Goal: Task Accomplishment & Management: Complete application form

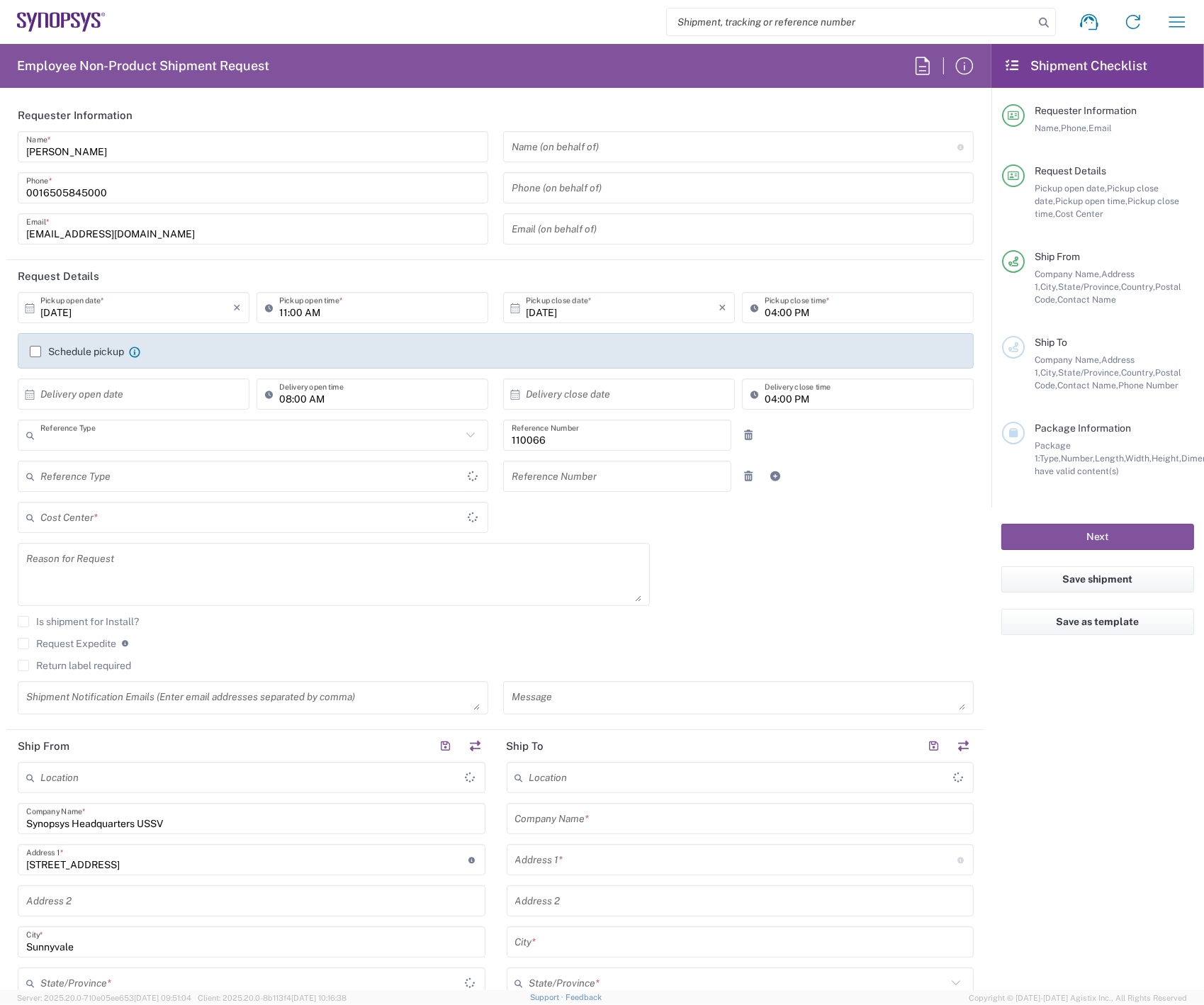
type input "Department"
type input "[GEOGRAPHIC_DATA]"
type input "Delivered at Place"
type input "US01, CIO, IT, ESS2 110066"
type input "[GEOGRAPHIC_DATA]"
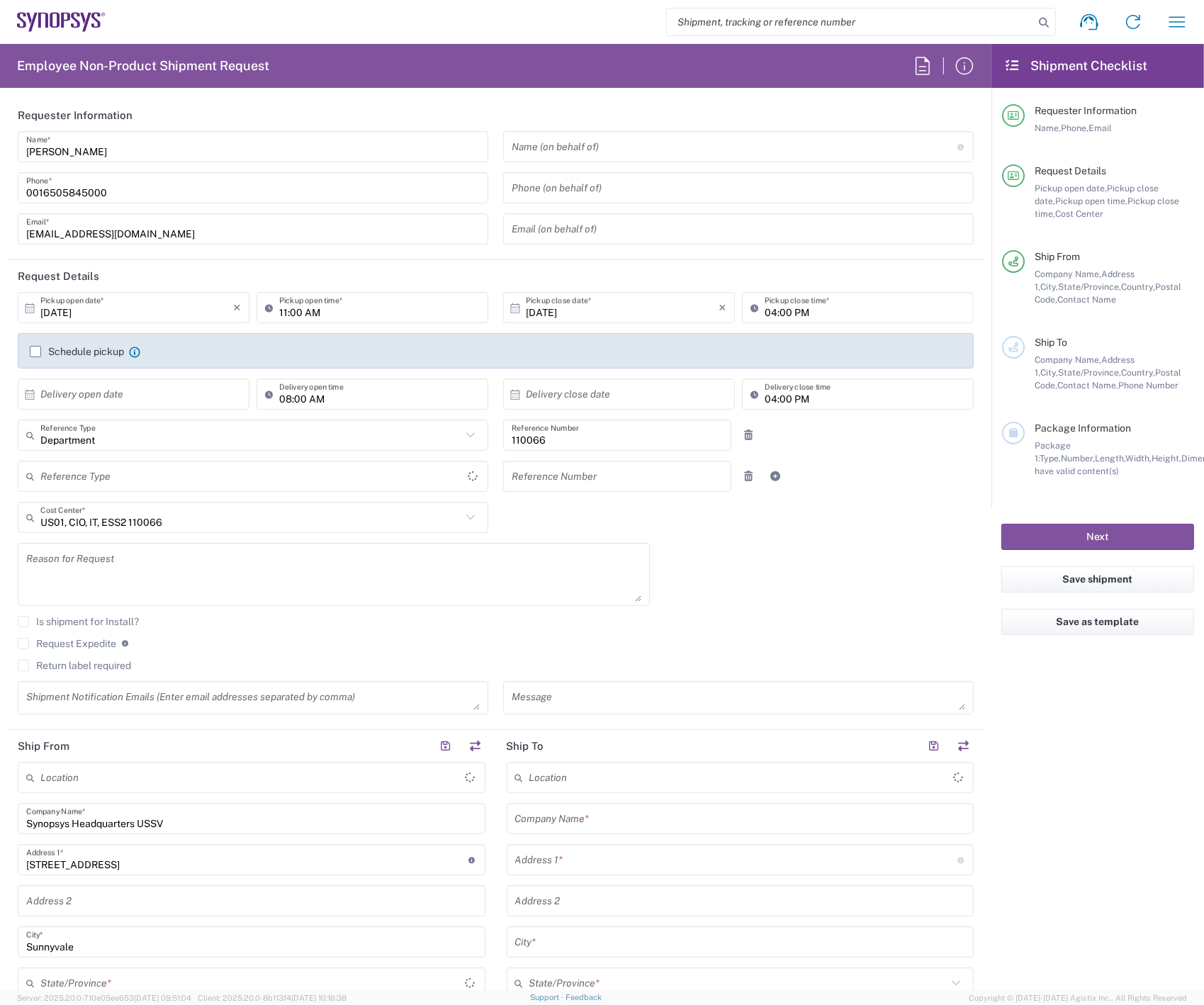
type input "[US_STATE]"
type input "Headquarters USSV"
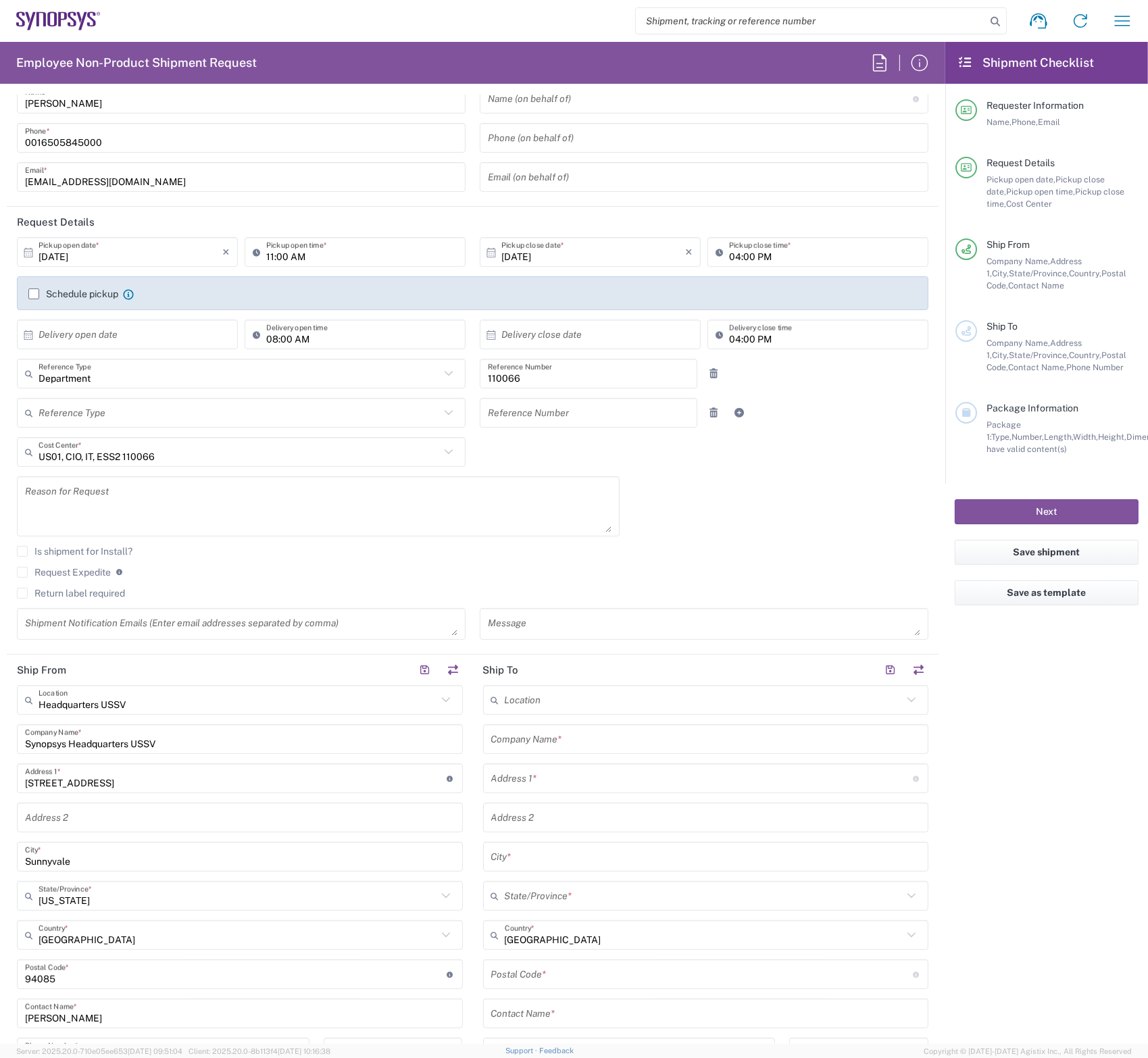
scroll to position [203, 0]
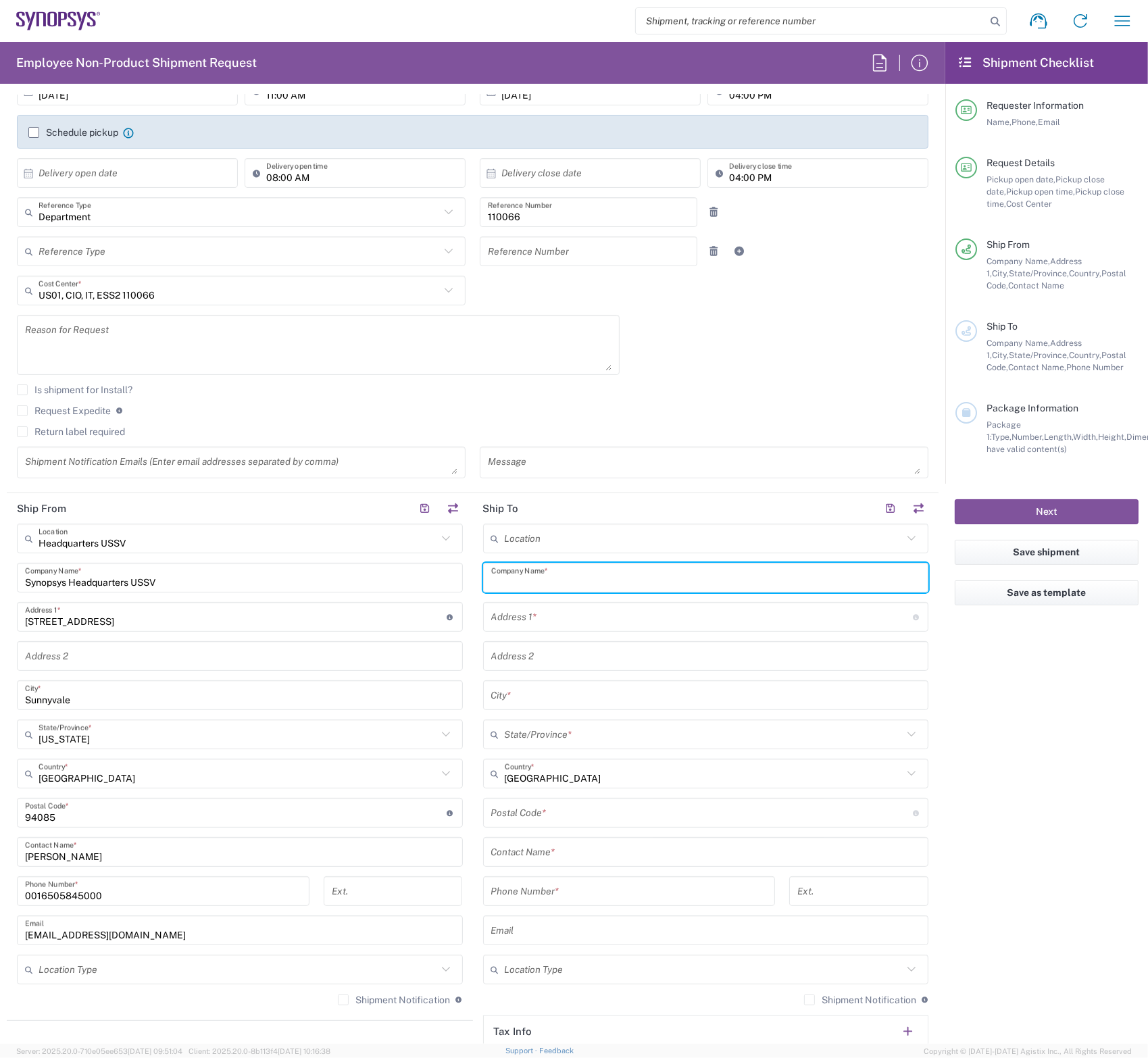
click at [580, 575] on input "text" at bounding box center [705, 578] width 430 height 24
type input "Synopsys"
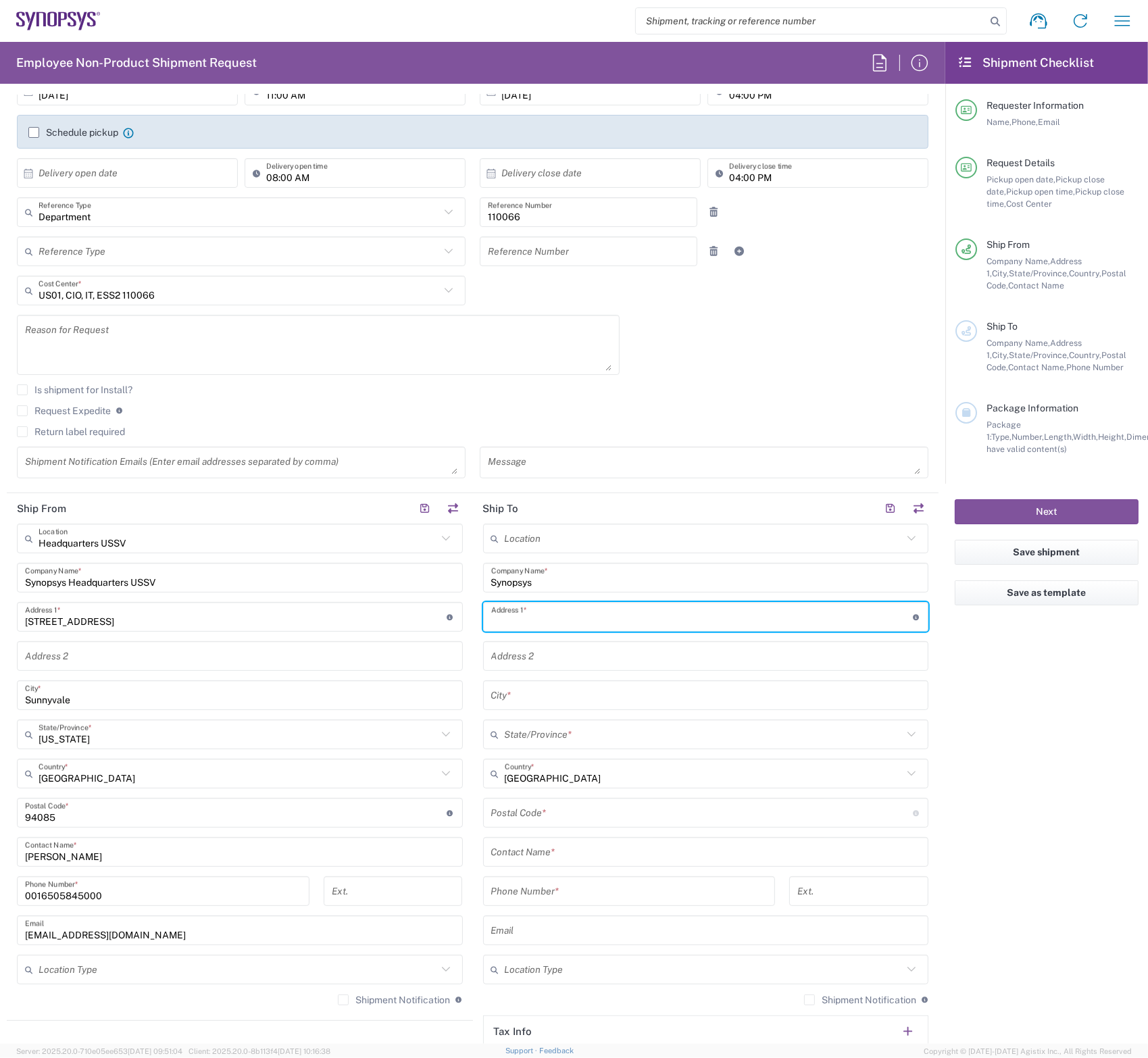
paste input "[STREET_ADDRESS]"
type input "[STREET_ADDRESS]"
click at [524, 692] on input "text" at bounding box center [705, 695] width 430 height 24
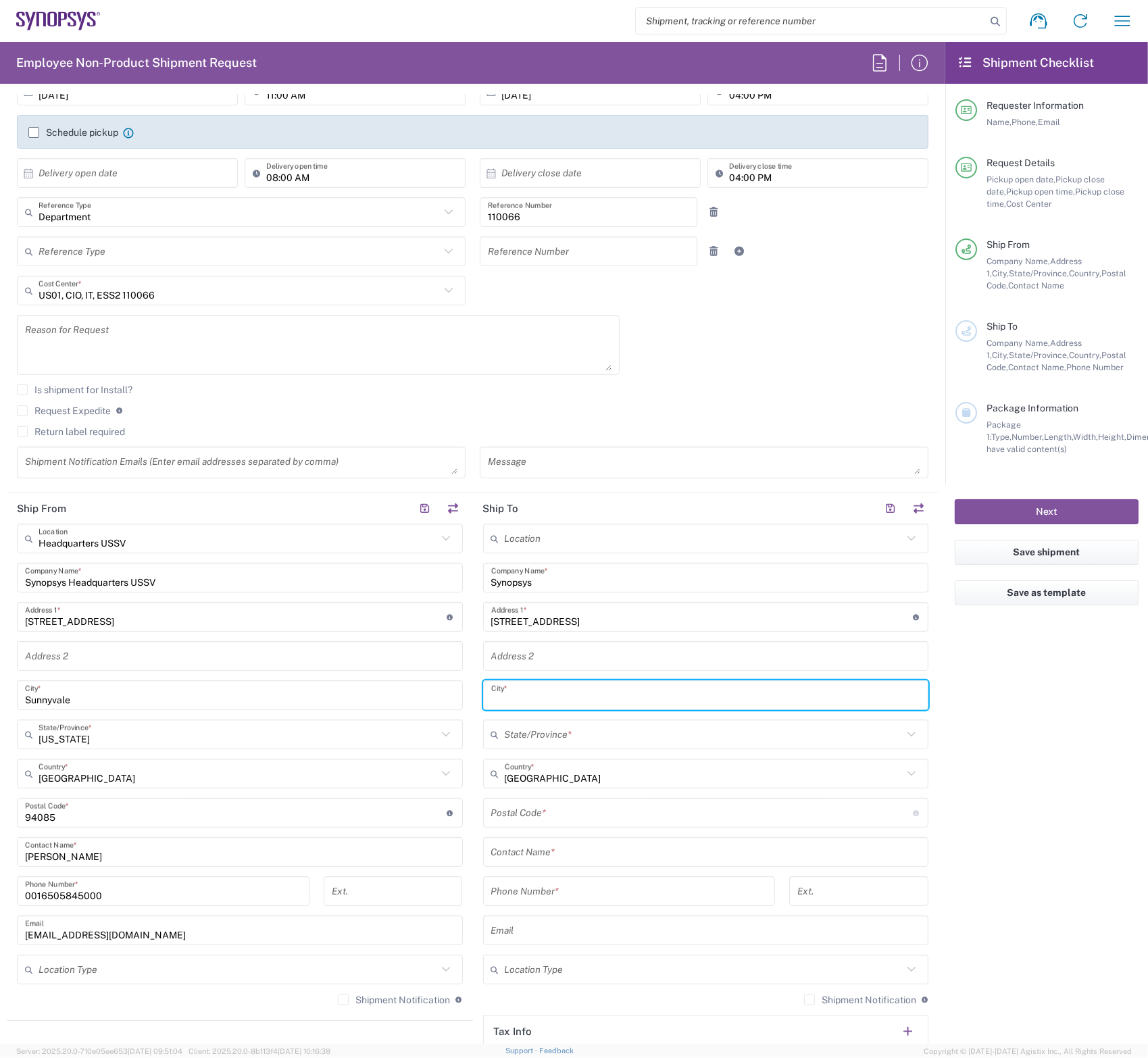
paste input "[GEOGRAPHIC_DATA], [GEOGRAPHIC_DATA] 34772"
type input "[GEOGRAPHIC_DATA], [GEOGRAPHIC_DATA] 34772"
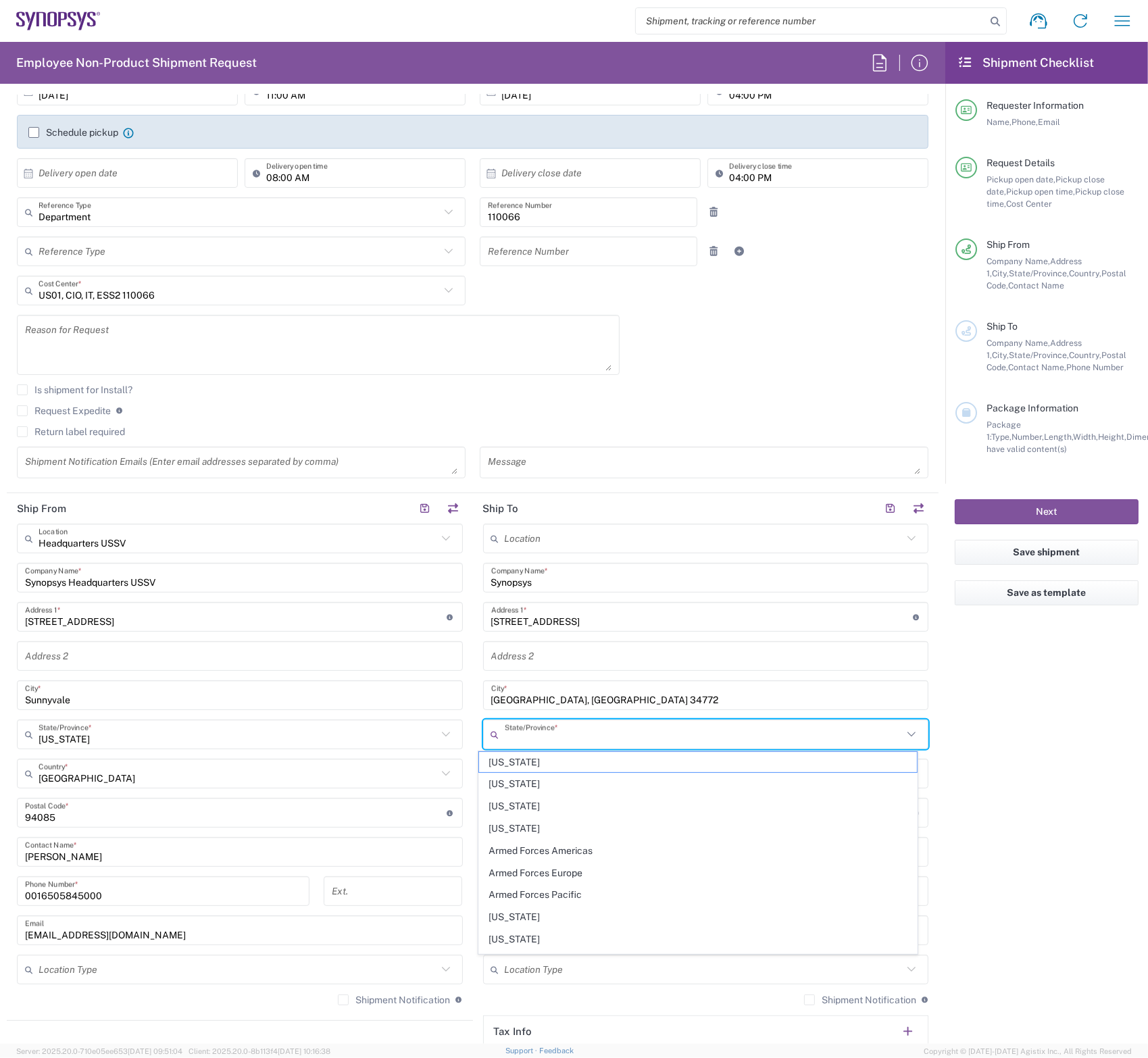
click at [549, 734] on input "text" at bounding box center [704, 734] width 399 height 24
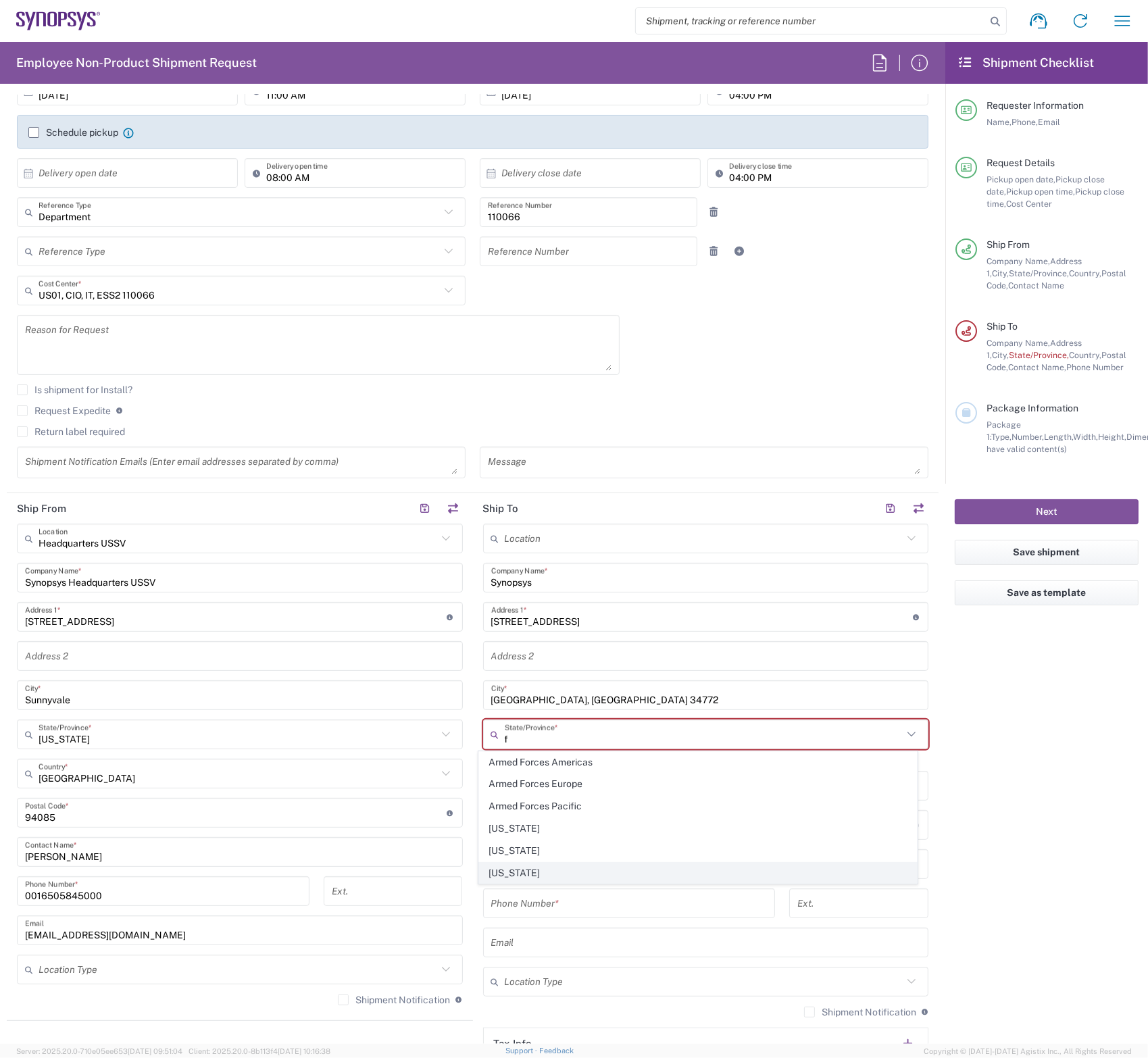
click at [504, 865] on span "[US_STATE]" at bounding box center [698, 873] width 438 height 21
type input "[US_STATE]"
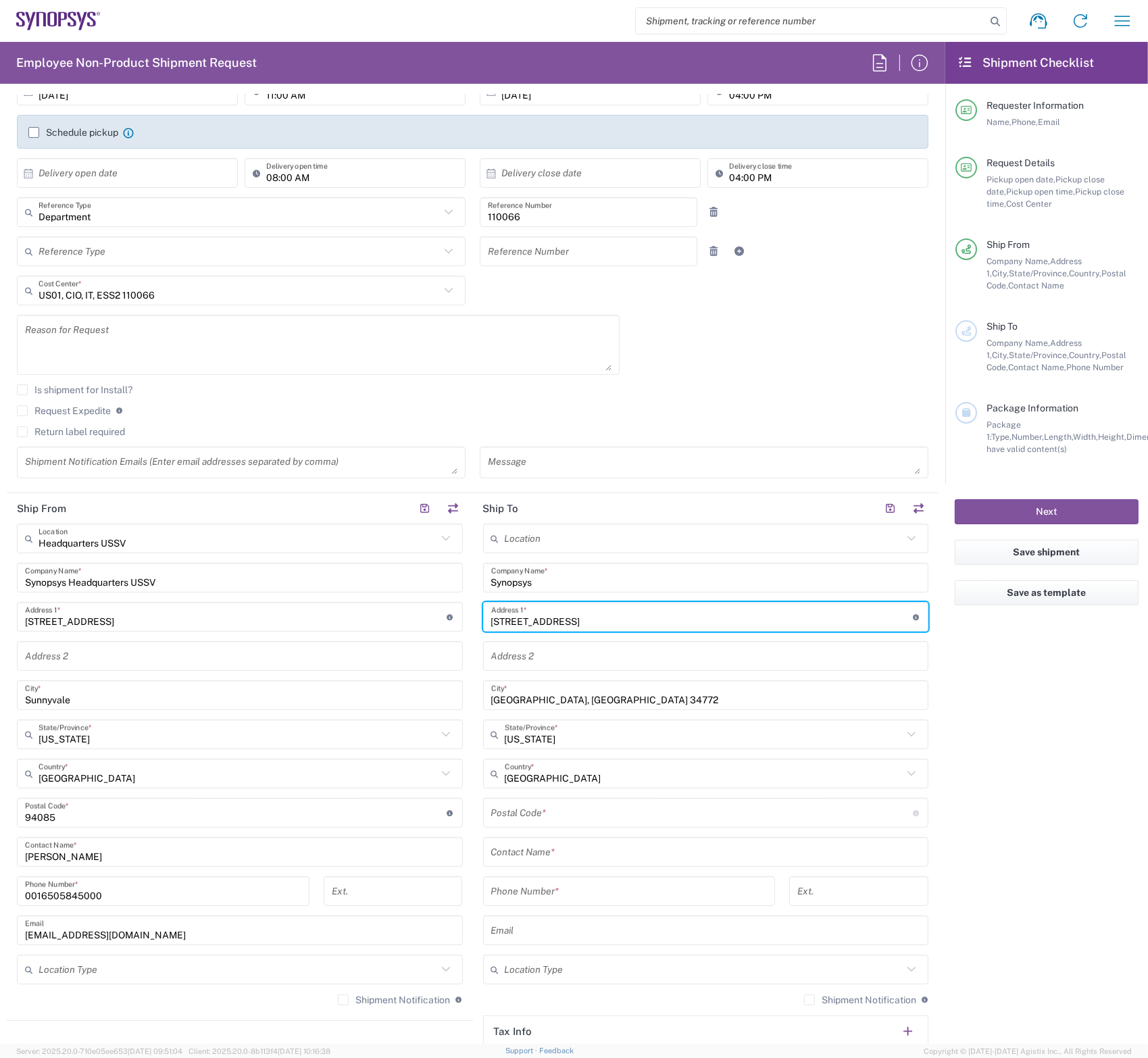
click at [560, 615] on input "[STREET_ADDRESS]" at bounding box center [702, 617] width 422 height 24
type input "[STREET_ADDRESS]"
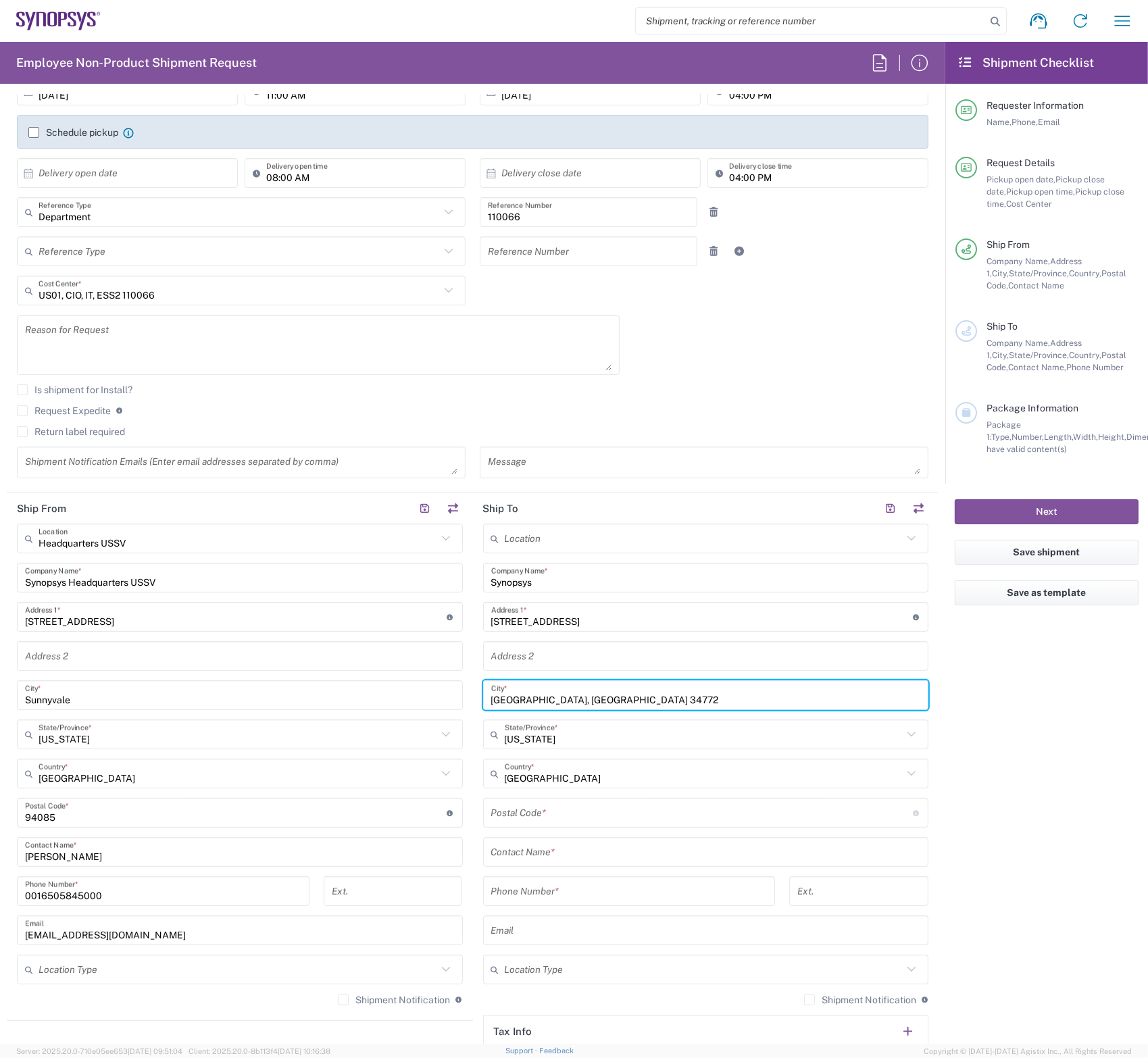
click at [571, 694] on input "[GEOGRAPHIC_DATA], [GEOGRAPHIC_DATA] 34772" at bounding box center [705, 695] width 430 height 24
type input "[GEOGRAPHIC_DATA], [GEOGRAPHIC_DATA]."
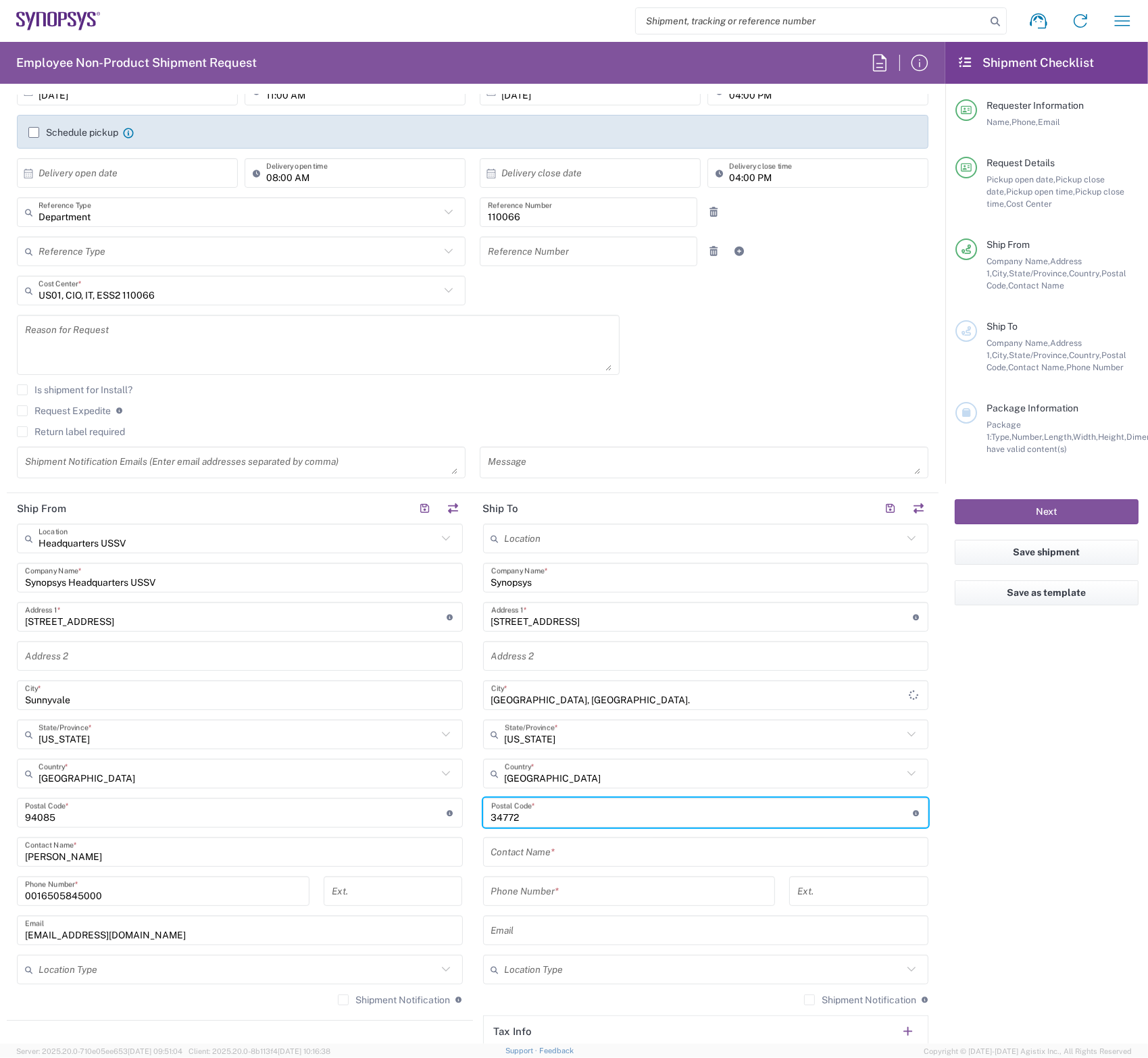
type input "34772"
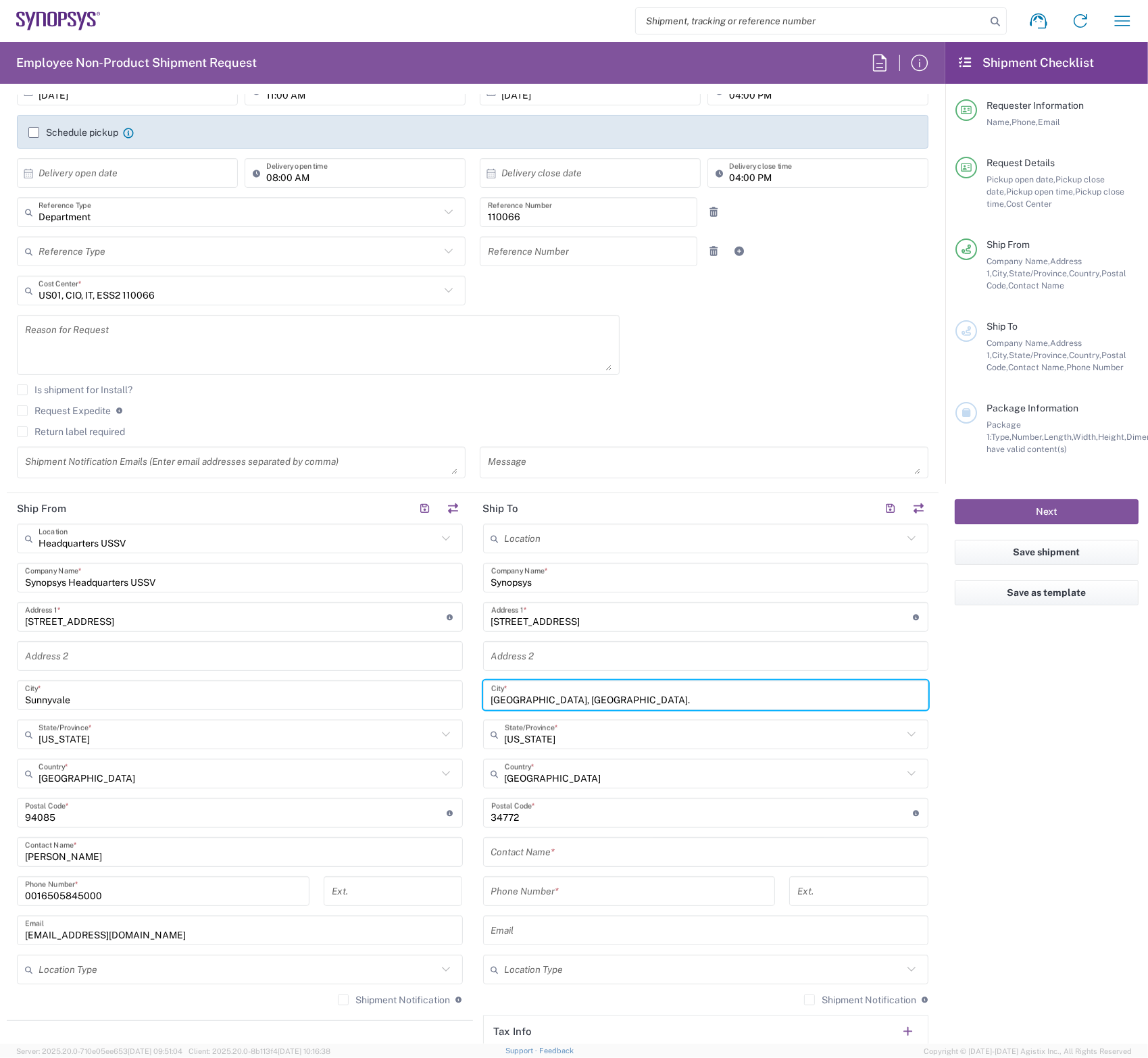
drag, startPoint x: 544, startPoint y: 694, endPoint x: 581, endPoint y: 691, distance: 37.1
click at [575, 694] on input "[GEOGRAPHIC_DATA], [GEOGRAPHIC_DATA]." at bounding box center [705, 695] width 430 height 24
type input "Saint Cloud"
click at [542, 850] on input "text" at bounding box center [705, 853] width 430 height 24
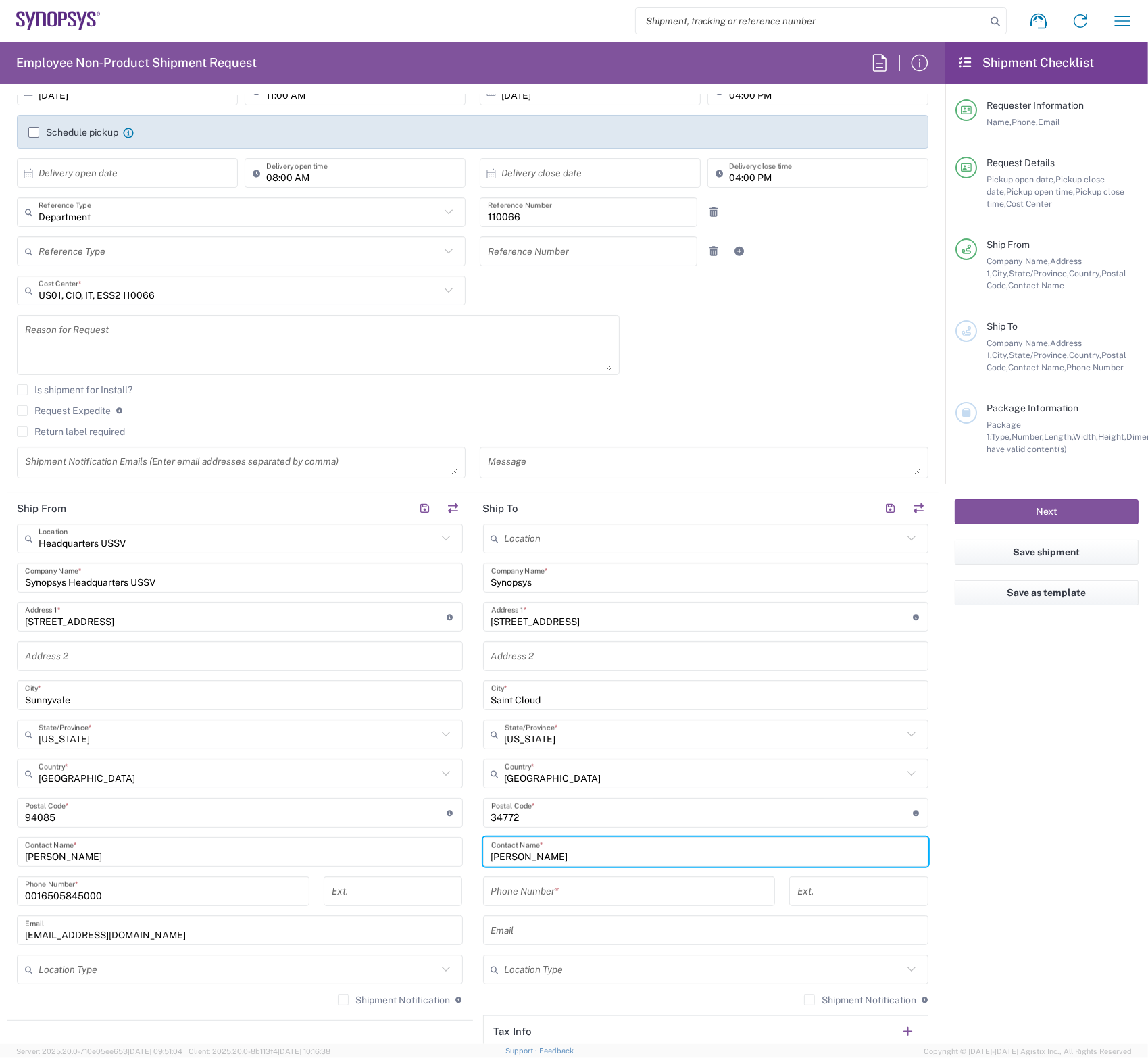
type input "[PERSON_NAME]"
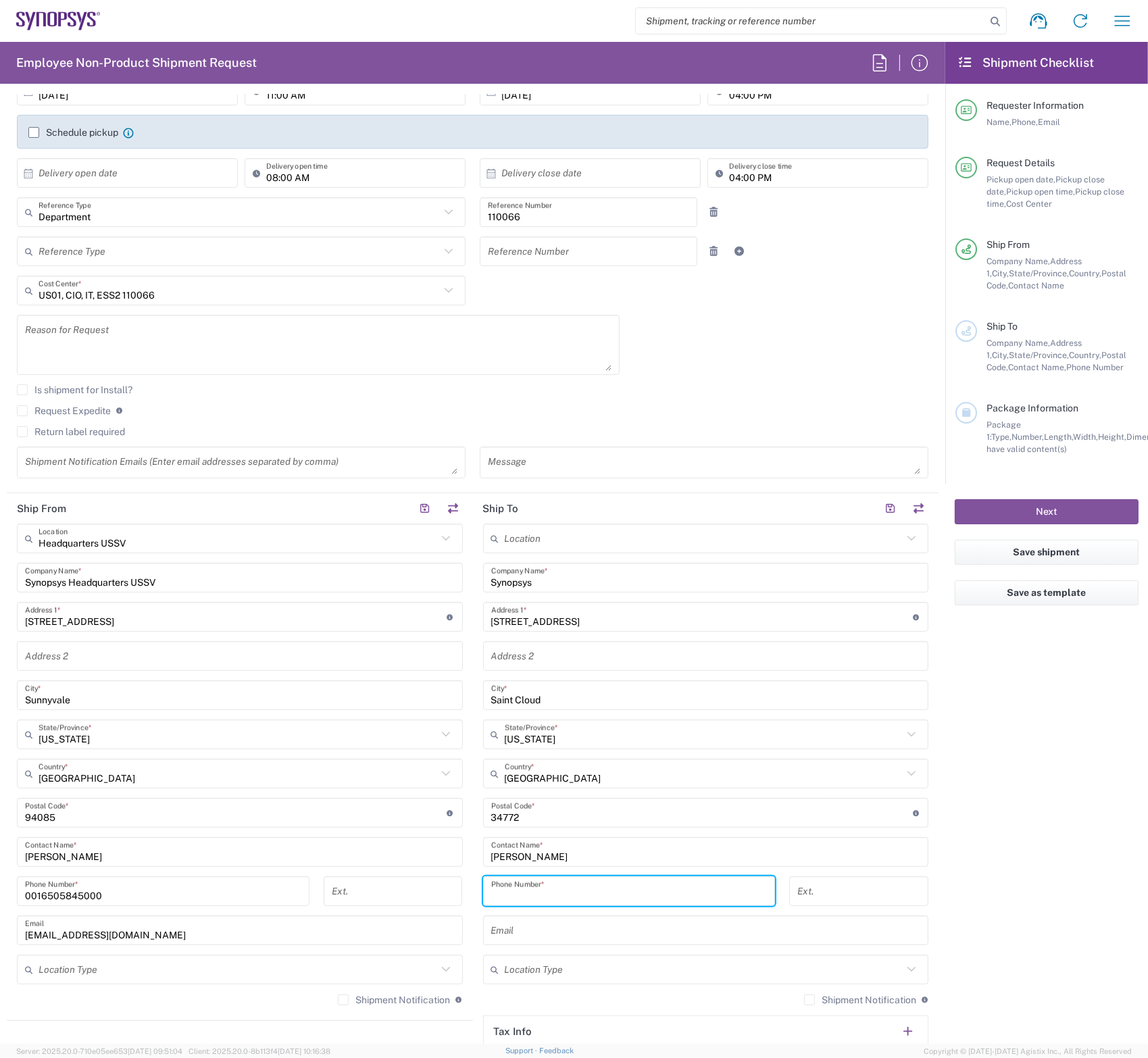
click at [586, 887] on input "tel" at bounding box center [629, 892] width 276 height 24
click at [660, 892] on input "tel" at bounding box center [629, 892] width 276 height 24
paste input "6502801582"
type input "6502801582"
click at [464, 876] on main "Headquarters USSV Location Headquarters [GEOGRAPHIC_DATA] Agrate Brianza IT01 […" at bounding box center [239, 769] width 466 height 492
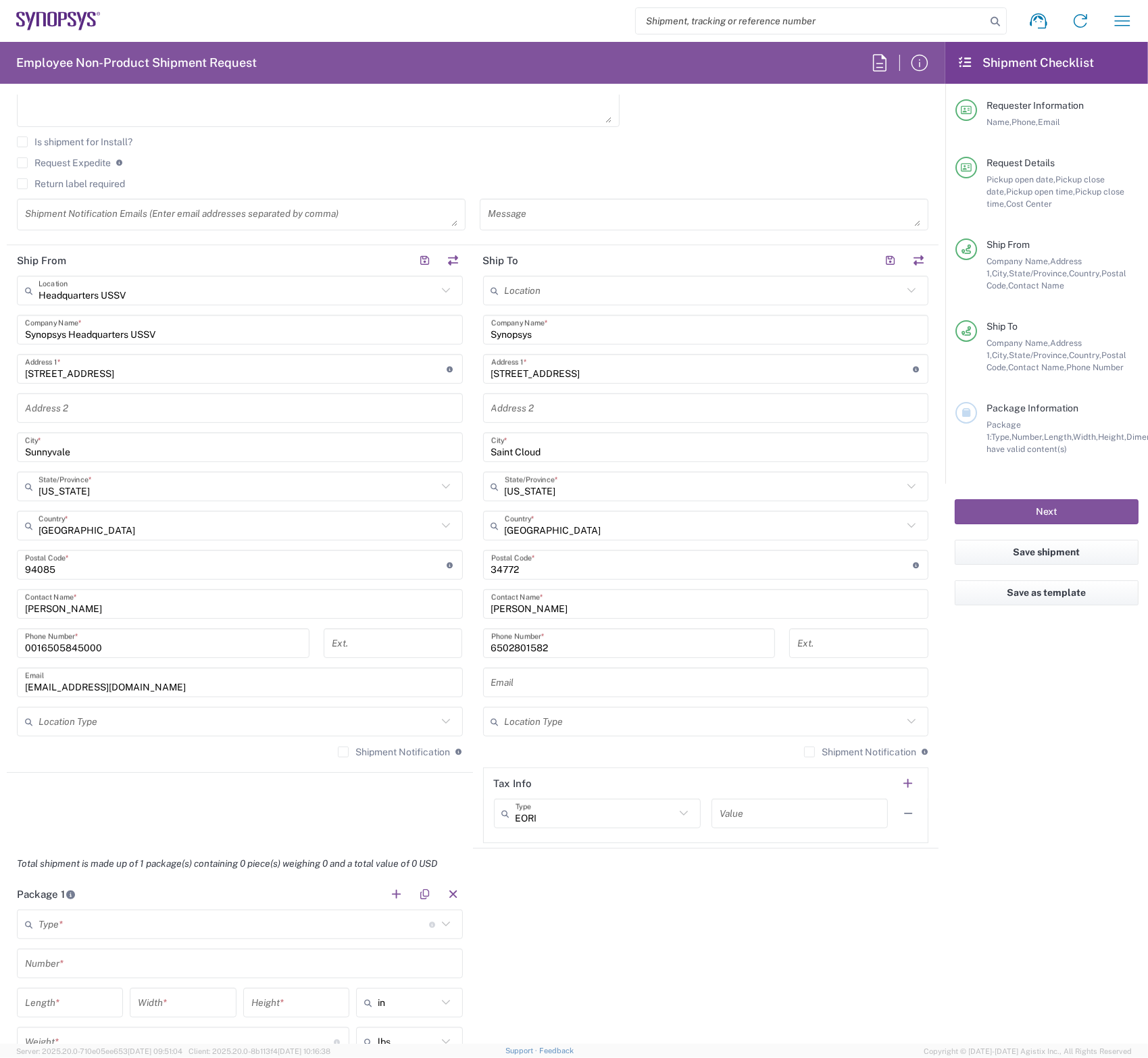
scroll to position [541, 0]
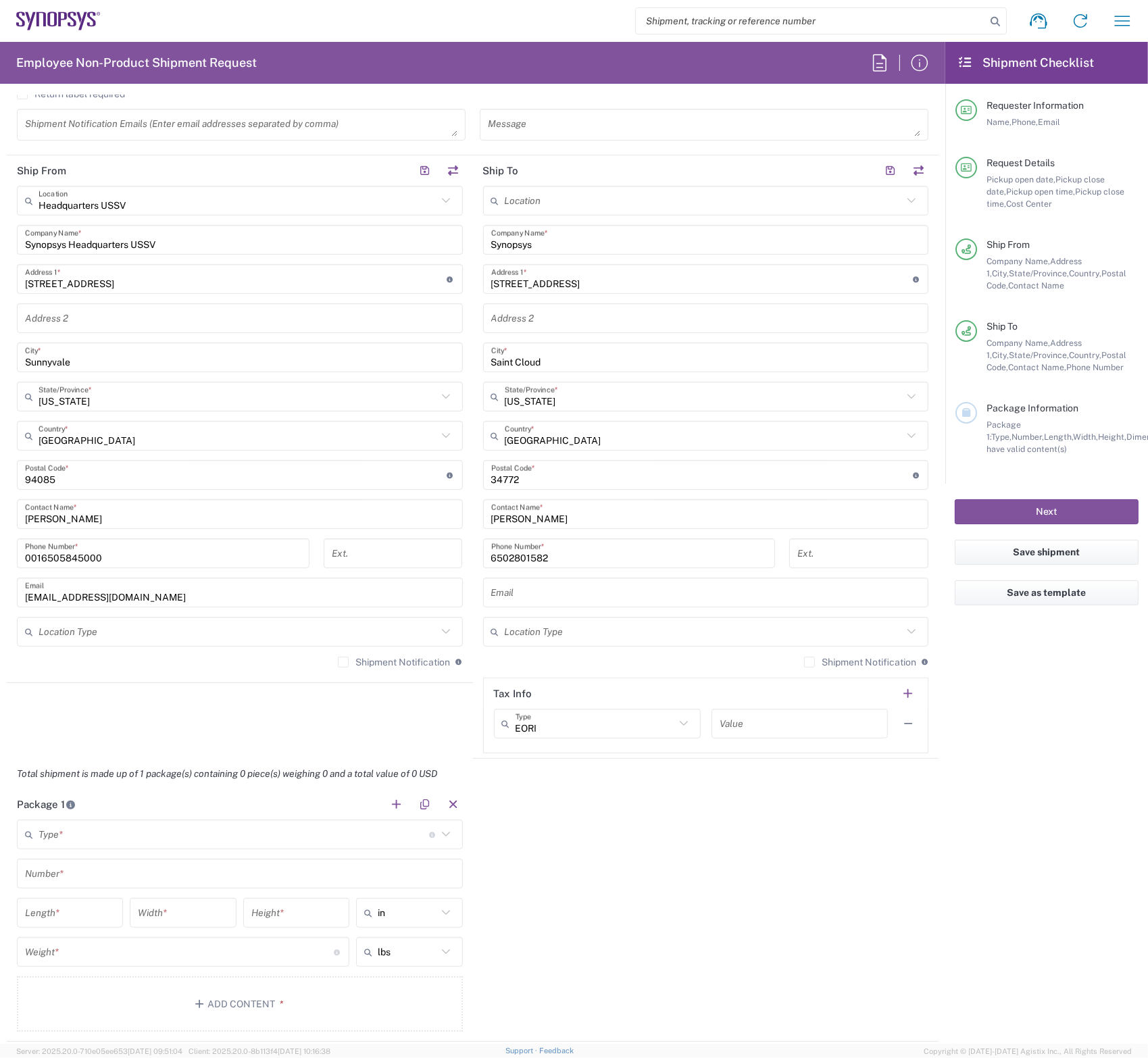
drag, startPoint x: 467, startPoint y: 217, endPoint x: 467, endPoint y: 241, distance: 24.0
click at [473, 217] on main "Location [GEOGRAPHIC_DATA] DE04 Agrate Brianza IT01 [GEOGRAPHIC_DATA] DE02 [GEO…" at bounding box center [705, 469] width 466 height 567
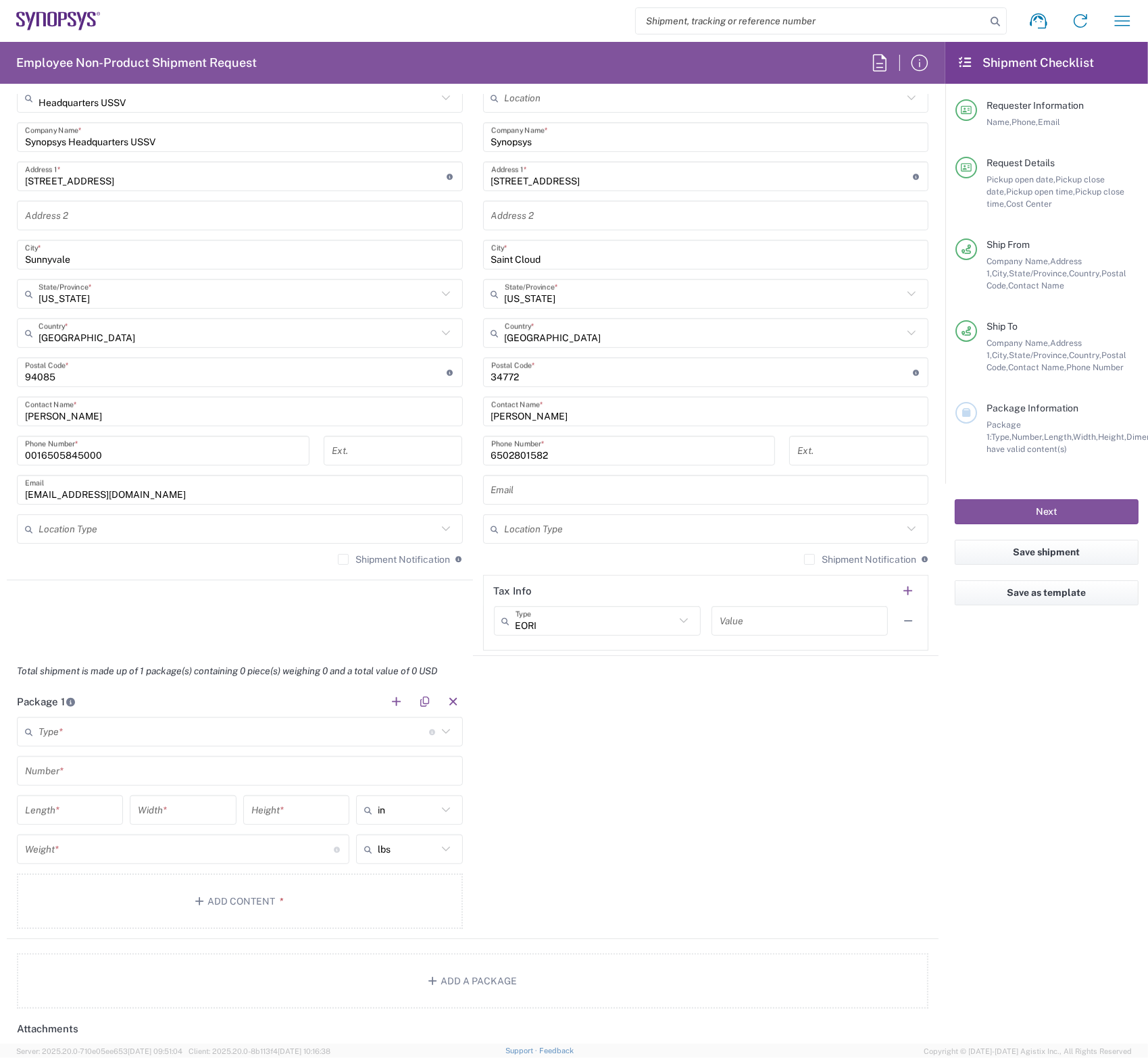
scroll to position [675, 0]
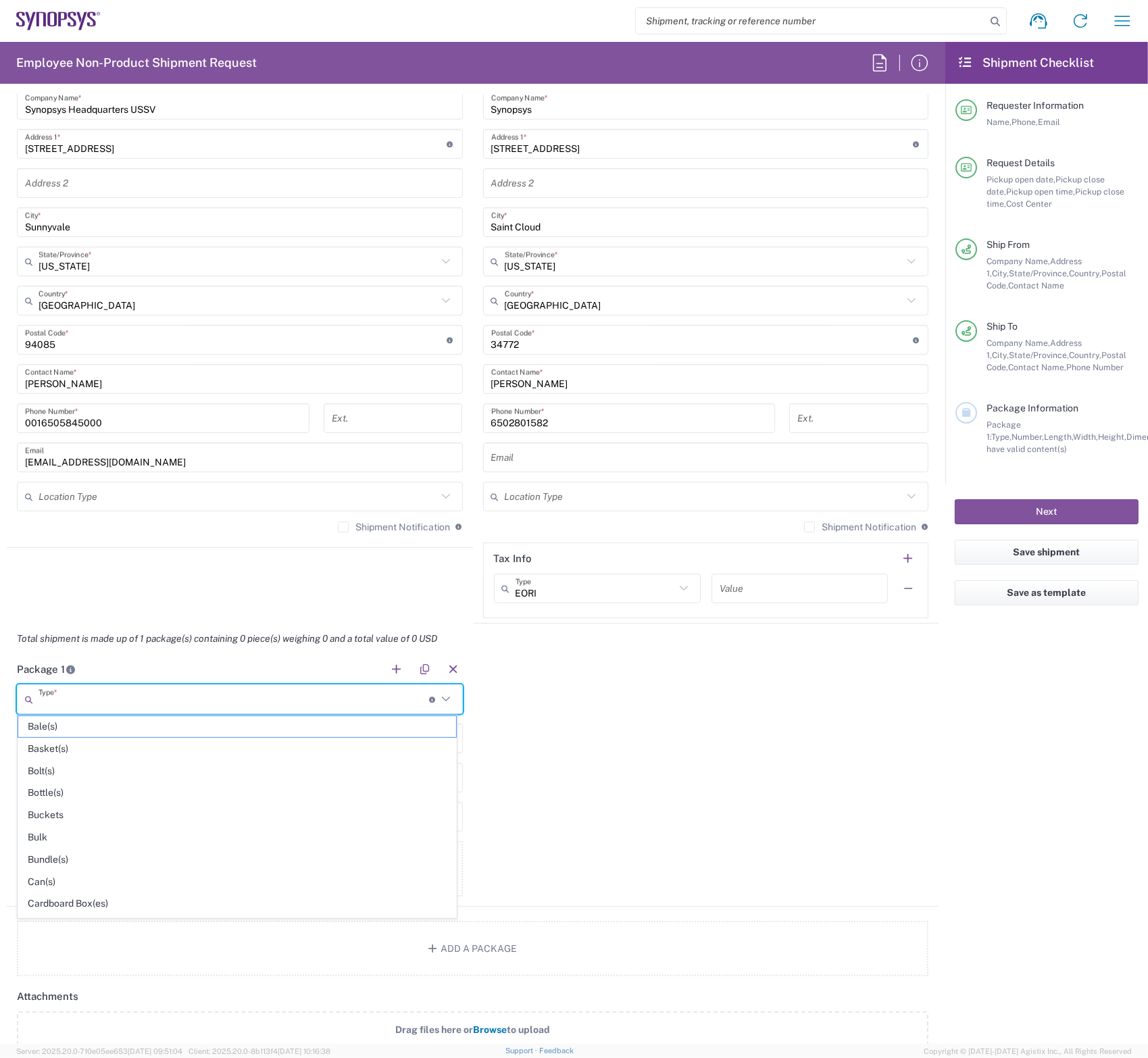
click at [109, 704] on input "text" at bounding box center [234, 700] width 391 height 24
click at [62, 900] on span "Cardboard Box(es)" at bounding box center [237, 903] width 438 height 21
type input "Cardboard Box(es)"
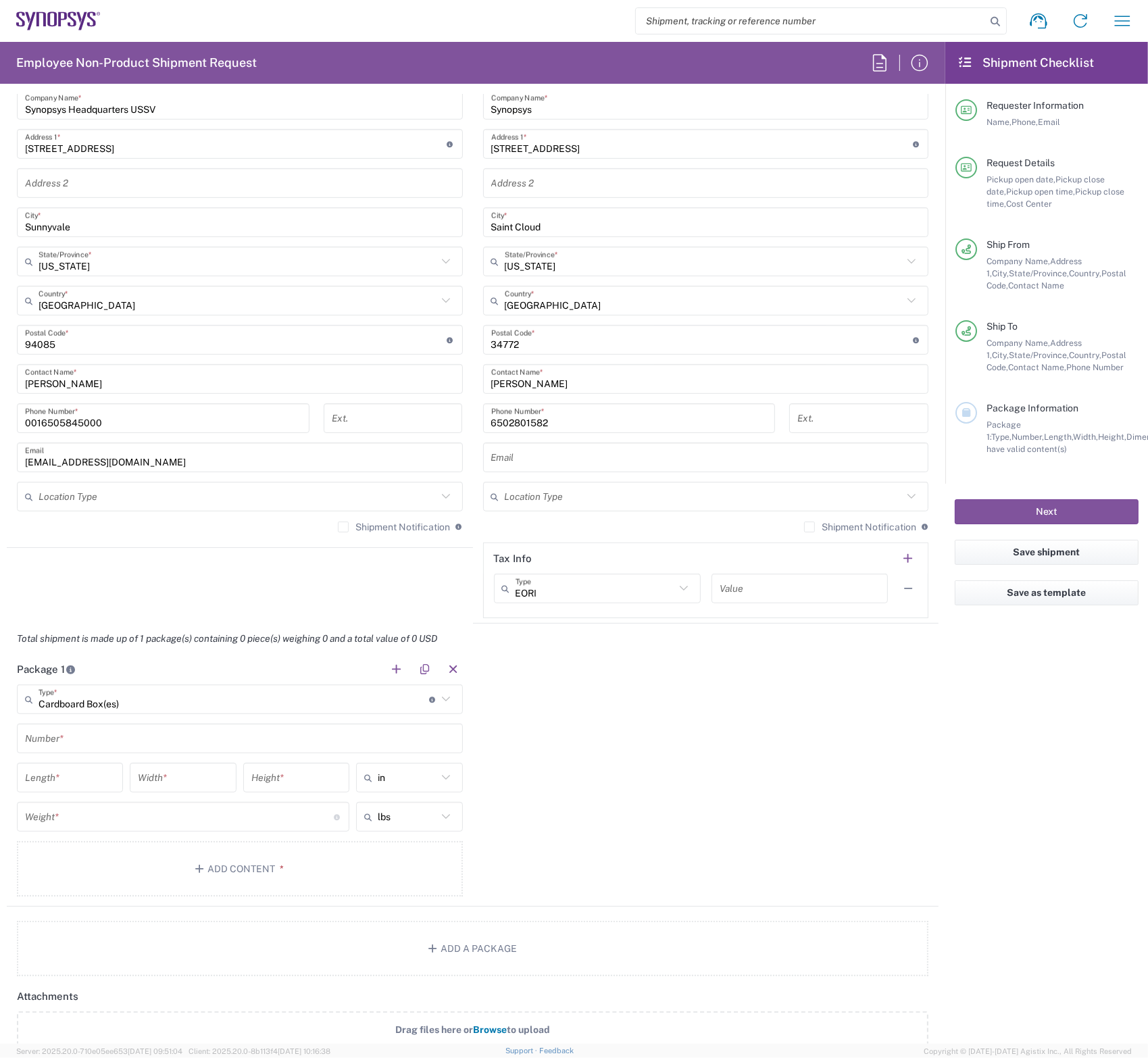
click at [125, 739] on input "text" at bounding box center [240, 739] width 430 height 24
type input "1"
click at [72, 772] on input "number" at bounding box center [70, 778] width 90 height 24
type input "20"
type input "16"
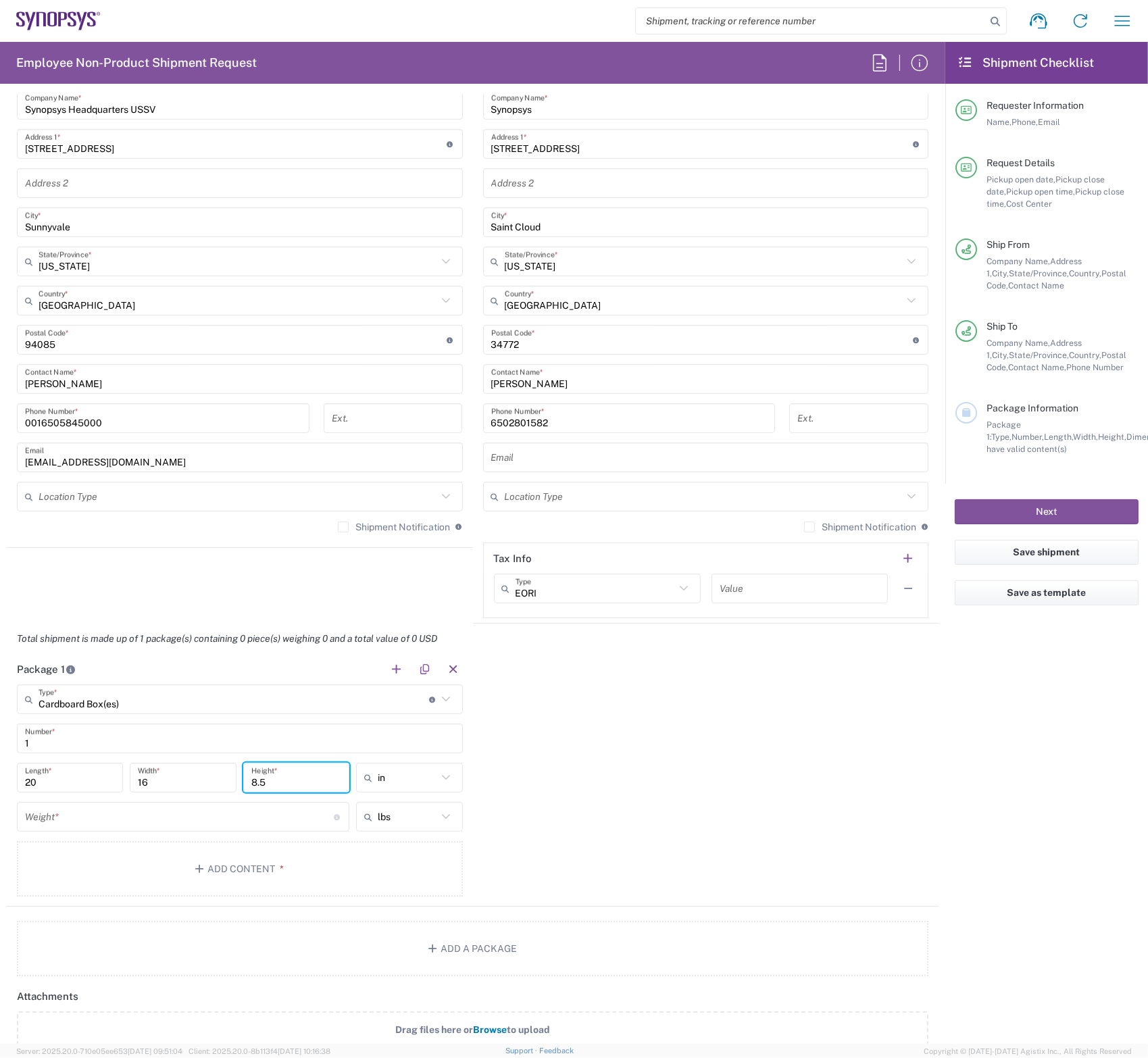
type input "8.5"
type input "in"
type input "4"
click at [249, 871] on button "Add Content *" at bounding box center [240, 869] width 446 height 55
type input "lbs"
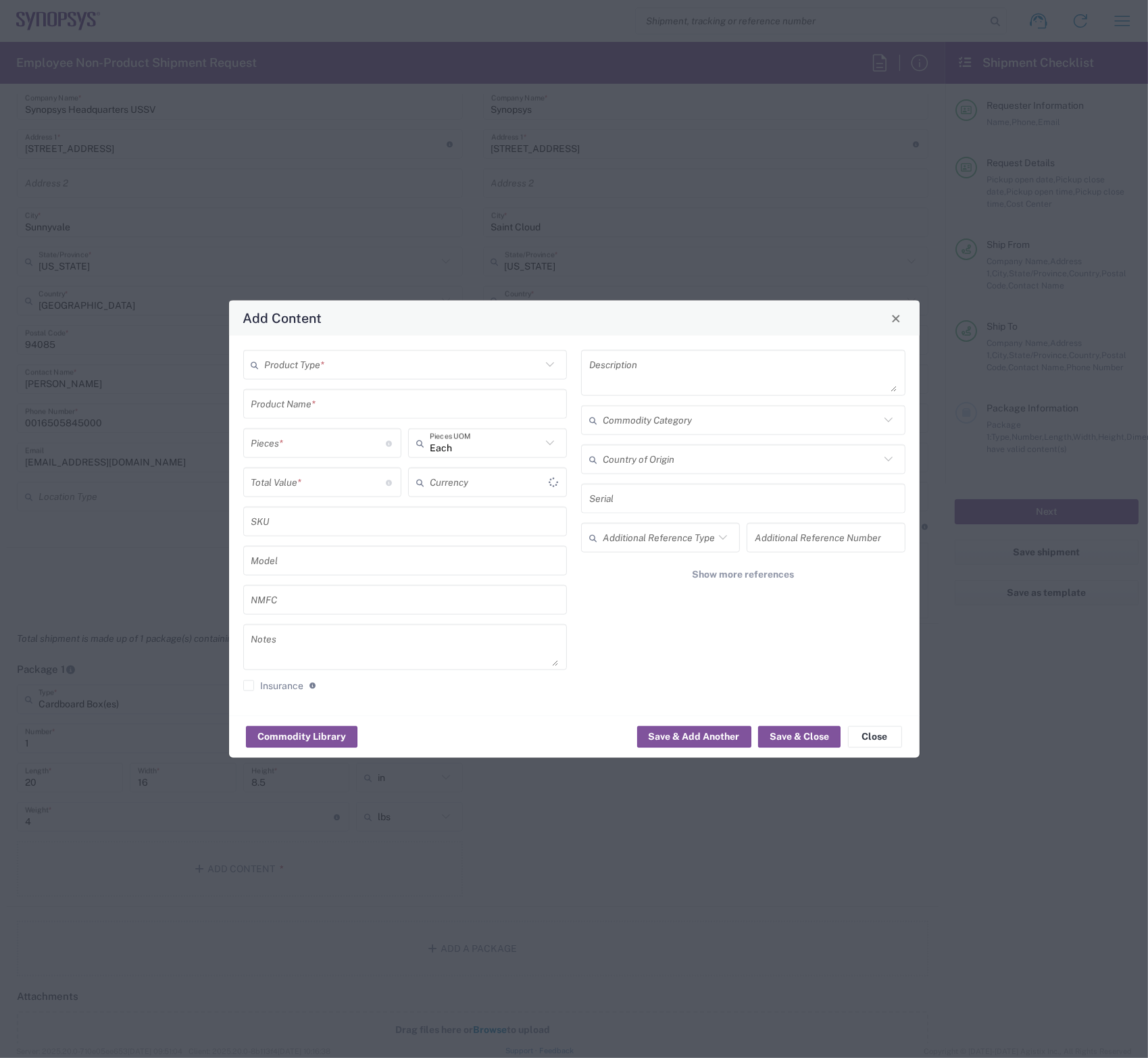
type input "US Dollar"
click at [291, 410] on input "text" at bounding box center [405, 404] width 308 height 24
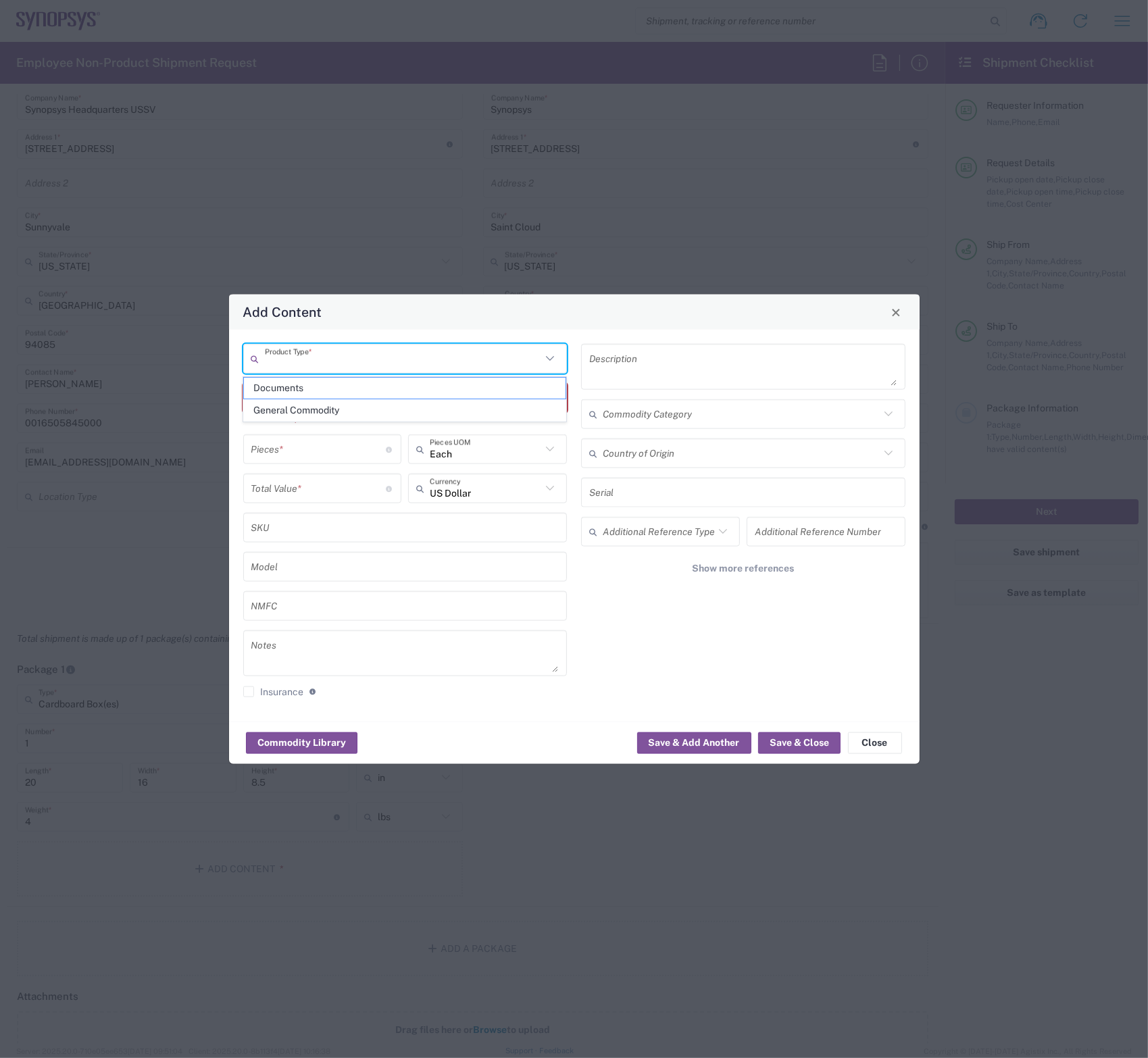
click at [317, 366] on input "text" at bounding box center [403, 358] width 277 height 24
click at [324, 408] on span "General Commodity" at bounding box center [404, 410] width 322 height 21
type input "General Commodity"
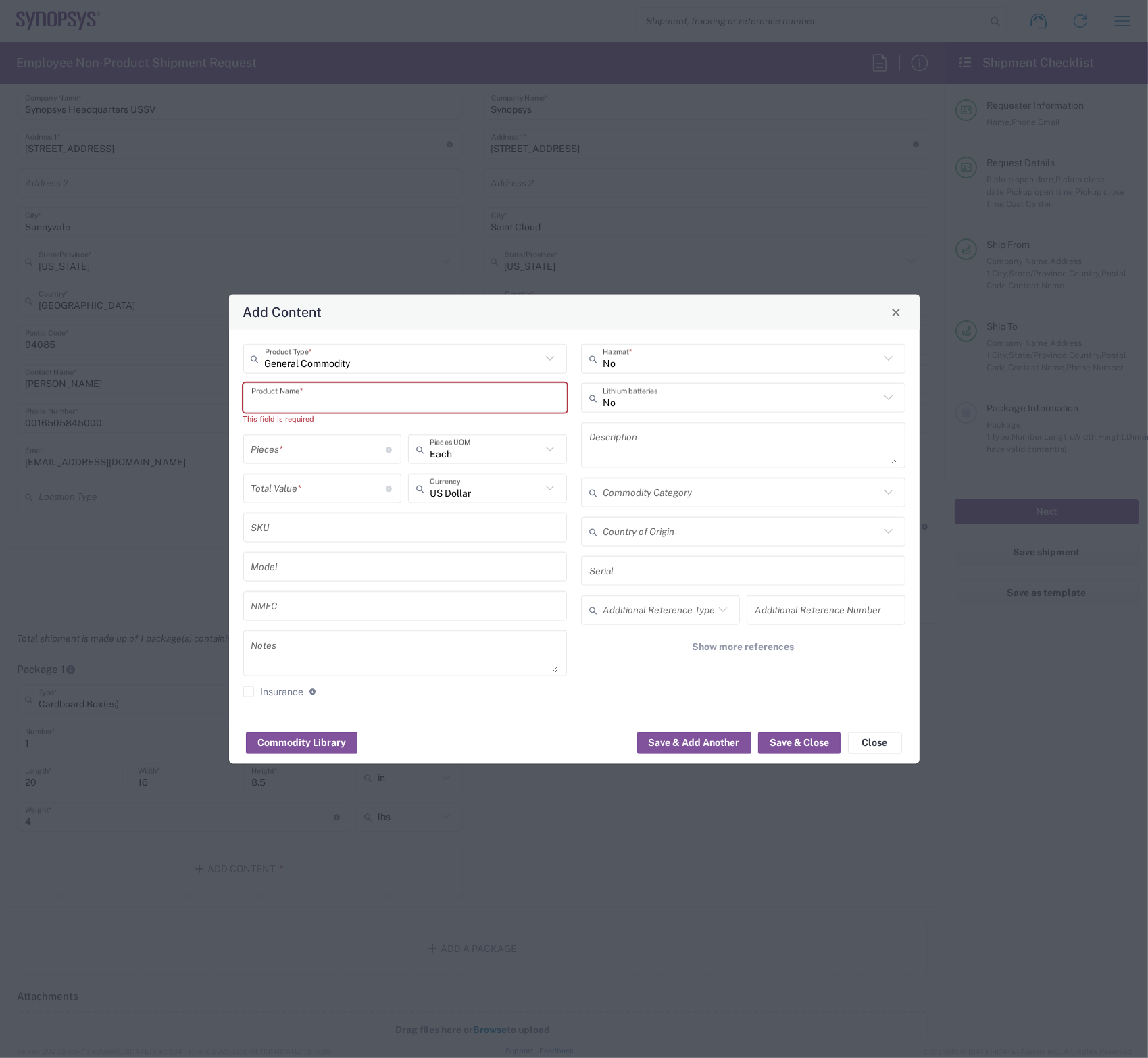
click at [314, 404] on input "text" at bounding box center [405, 398] width 308 height 24
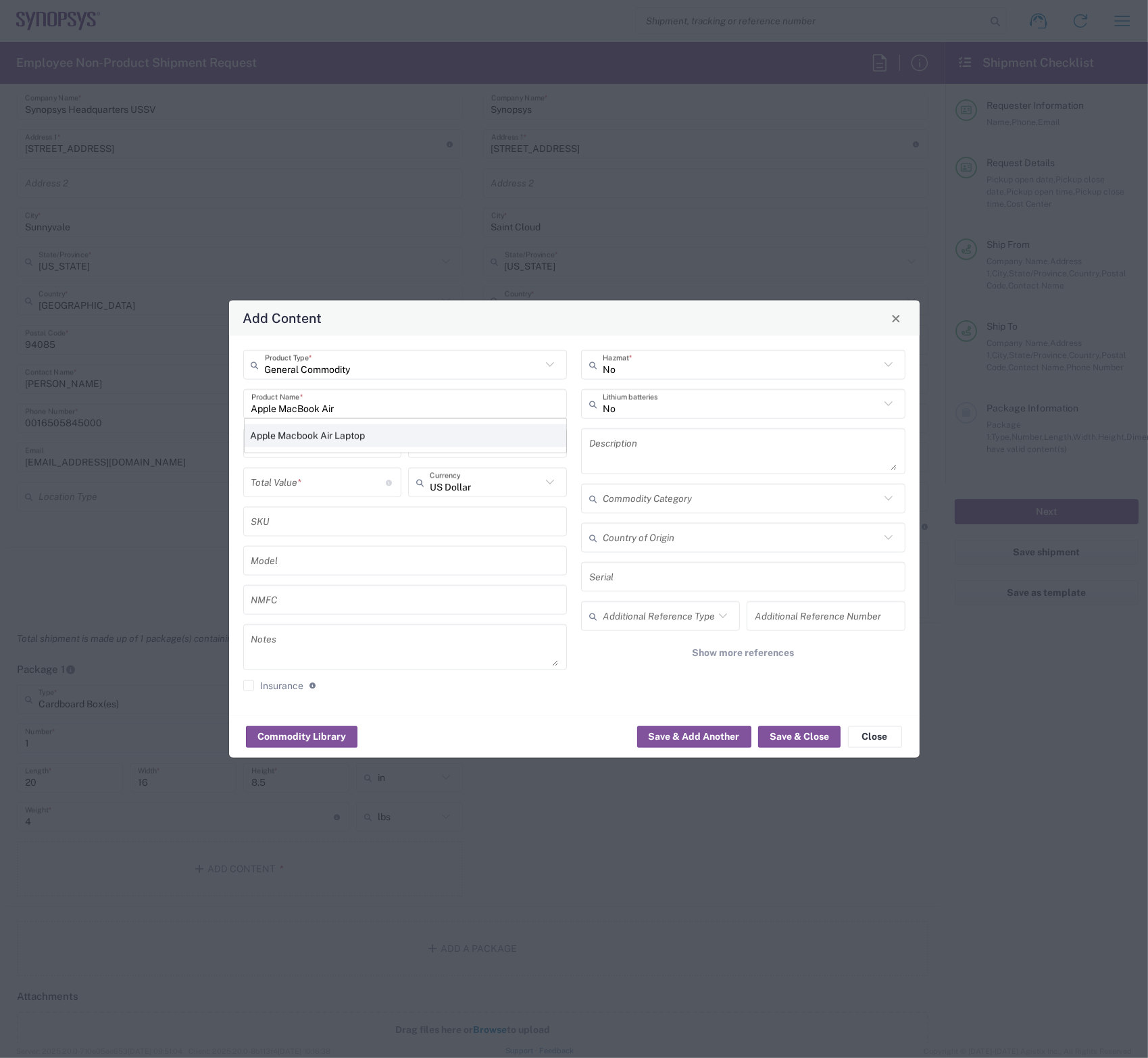
click at [354, 437] on div "Apple Macbook Air Laptop" at bounding box center [405, 435] width 322 height 23
type input "Apple Macbook Air Laptop"
type textarea "Apple Macbook Air Laptop"
click at [364, 452] on input "number" at bounding box center [319, 443] width 135 height 24
type input "1"
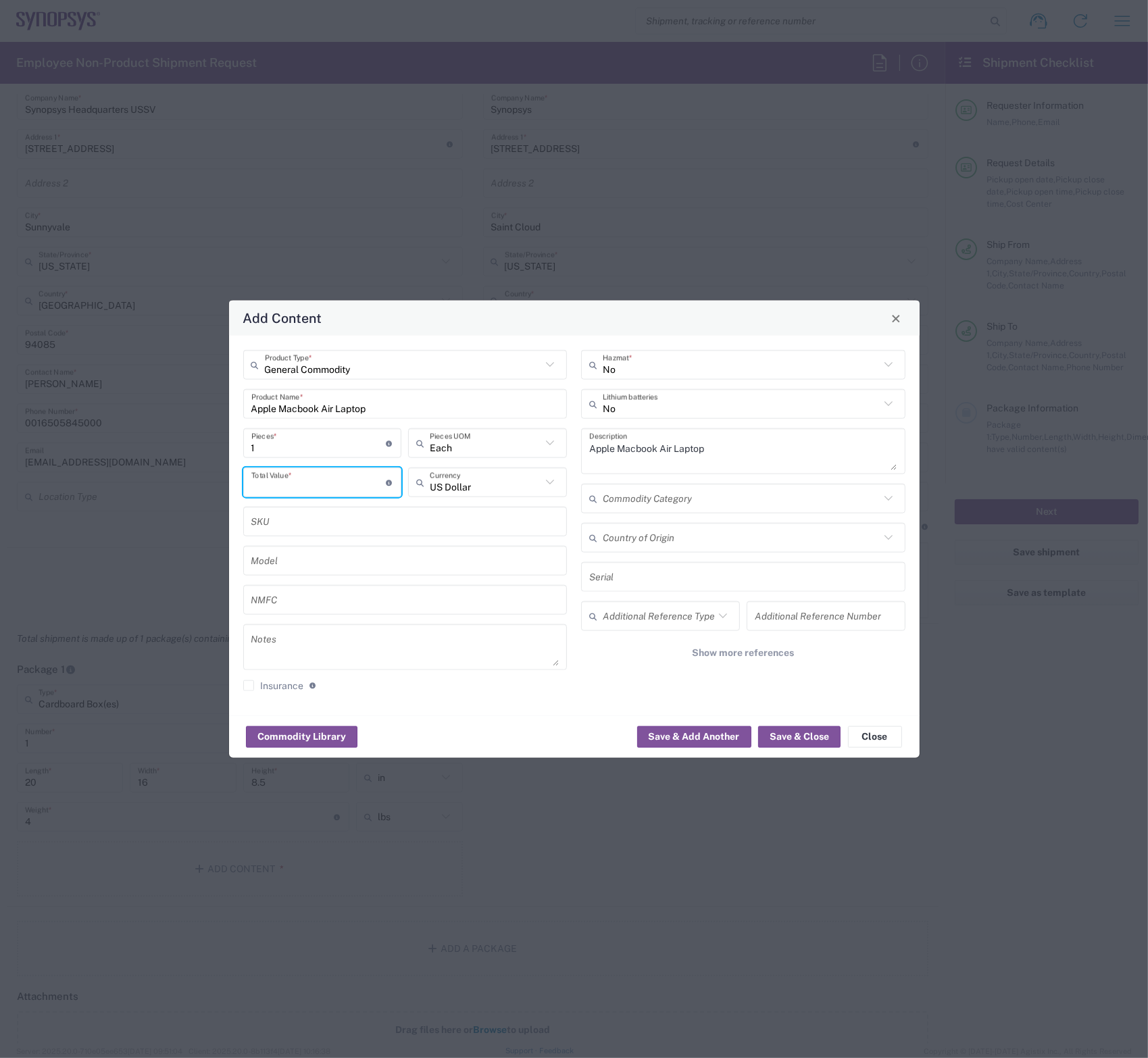
click at [321, 479] on input "number" at bounding box center [319, 482] width 135 height 24
type input "1500"
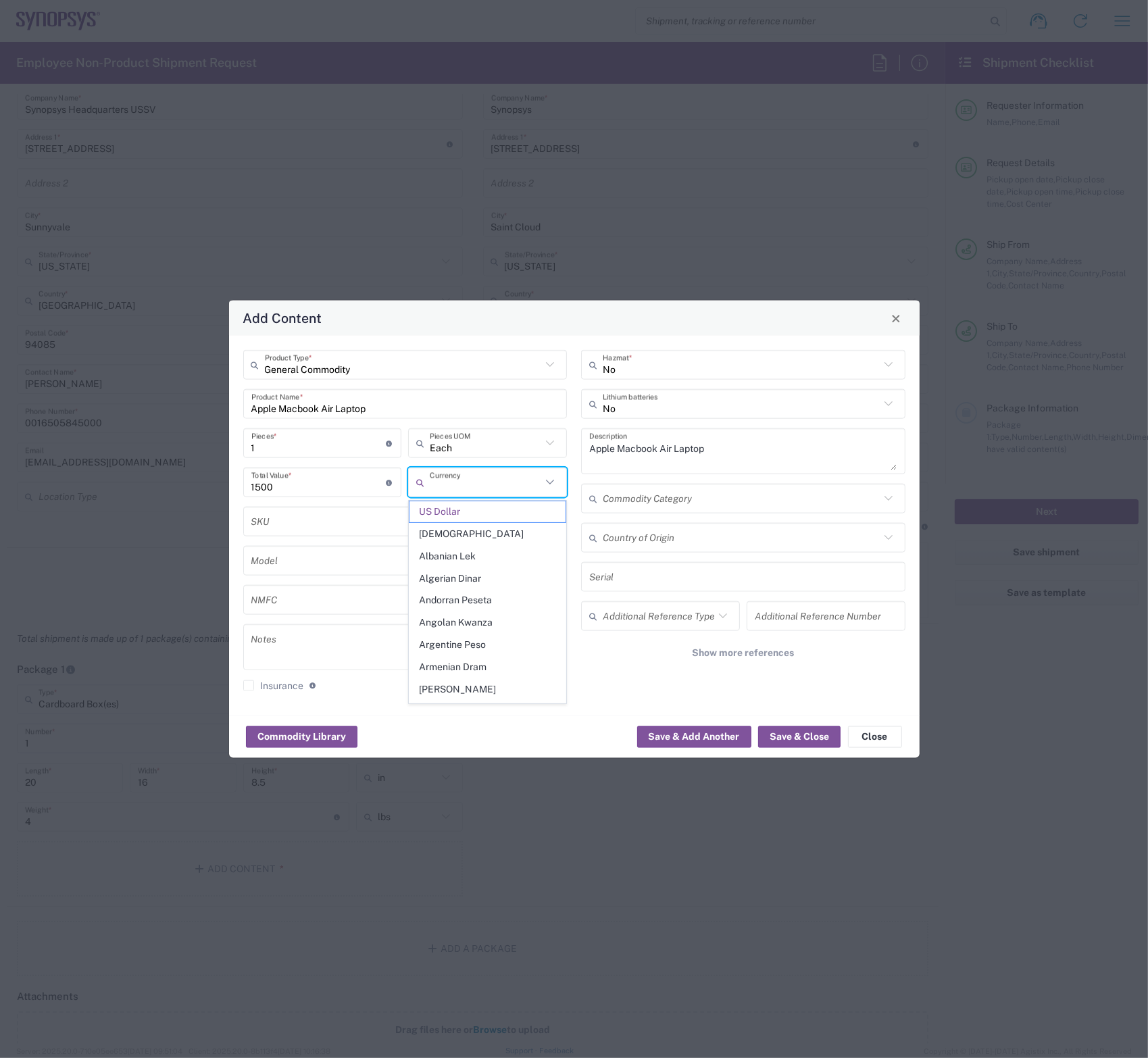
click at [574, 468] on div "No Hazmat * No Lithium batteries Apple Macbook Air Laptop Description Commodity…" at bounding box center [744, 525] width 338 height 352
type input "US Dollar"
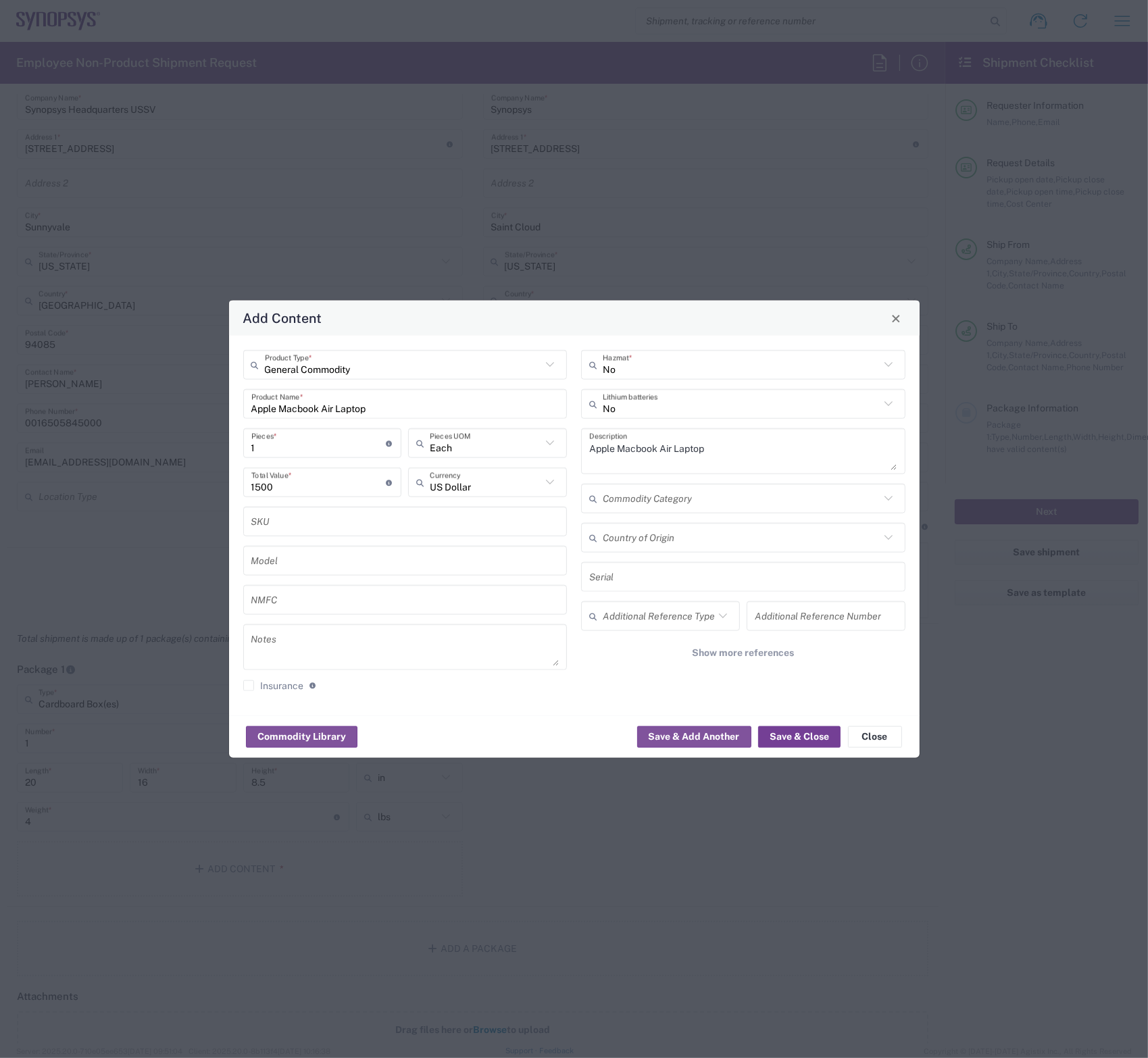
click at [792, 734] on button "Save & Close" at bounding box center [799, 736] width 83 height 22
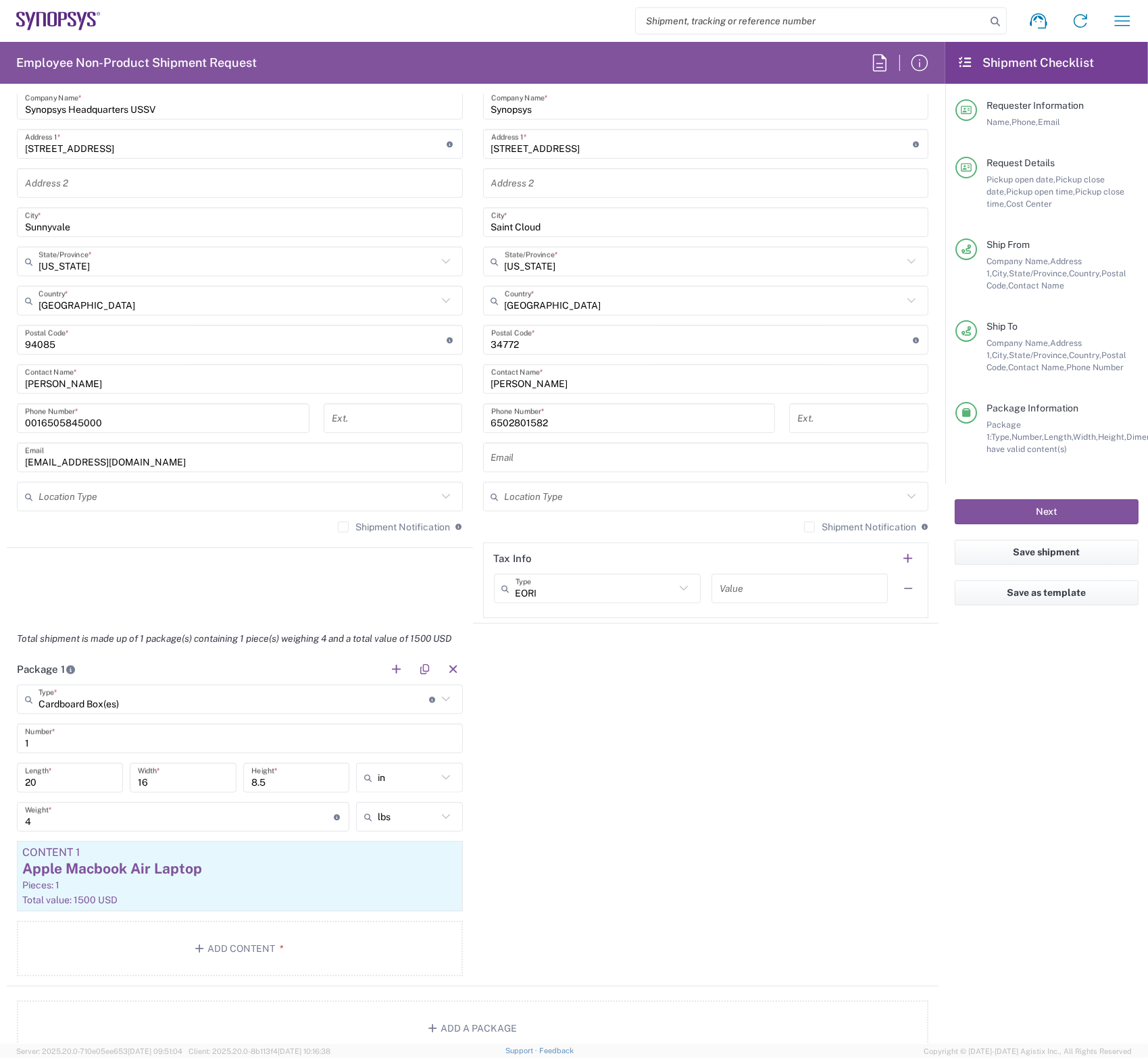
click at [464, 573] on agx-shipment-stop-widget "Ship From Headquarters USSV Location Headquarters [GEOGRAPHIC_DATA] Agrate Bria…" at bounding box center [239, 322] width 466 height 604
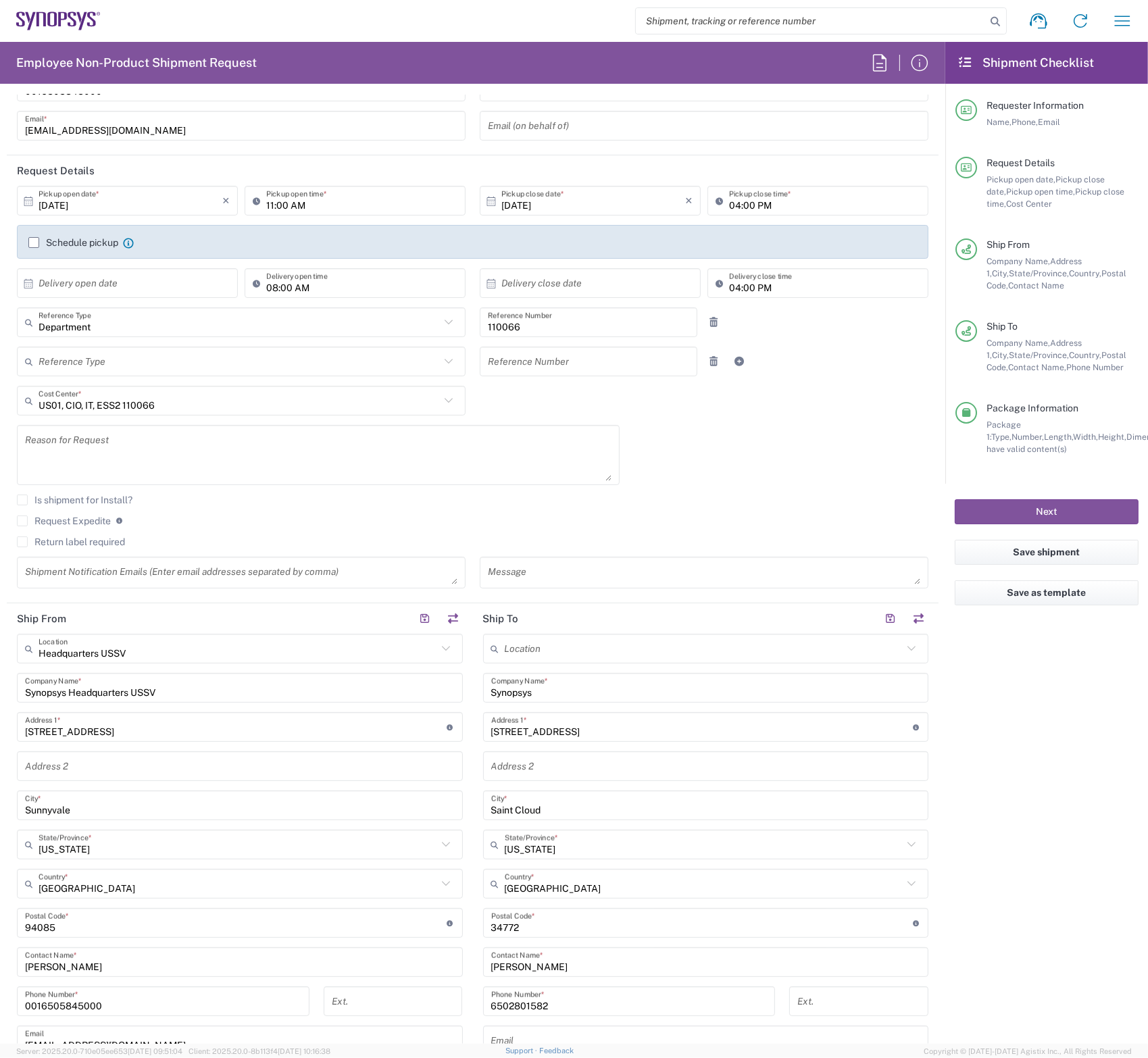
scroll to position [0, 0]
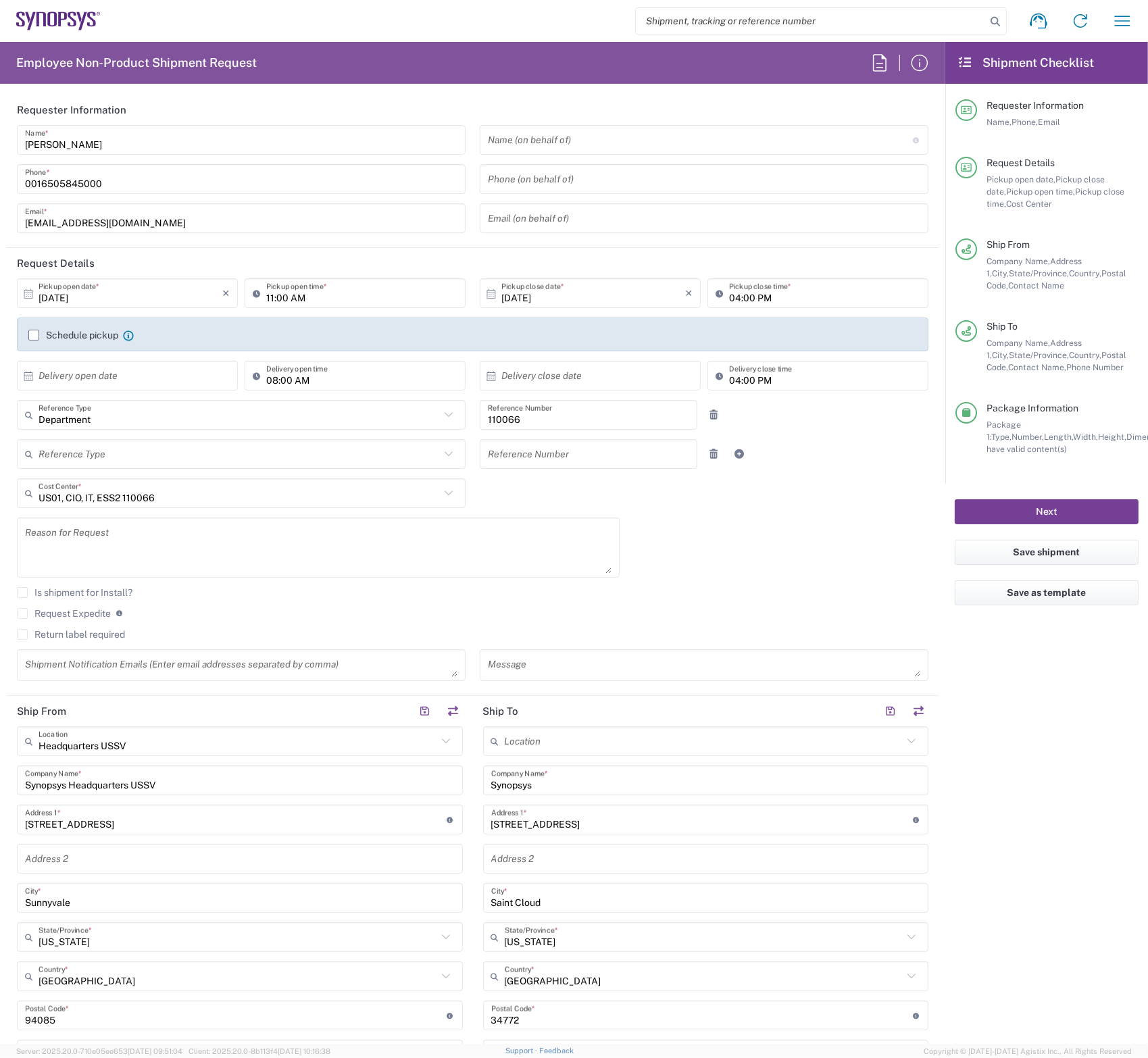
click at [1043, 514] on button "Next" at bounding box center [1046, 512] width 184 height 25
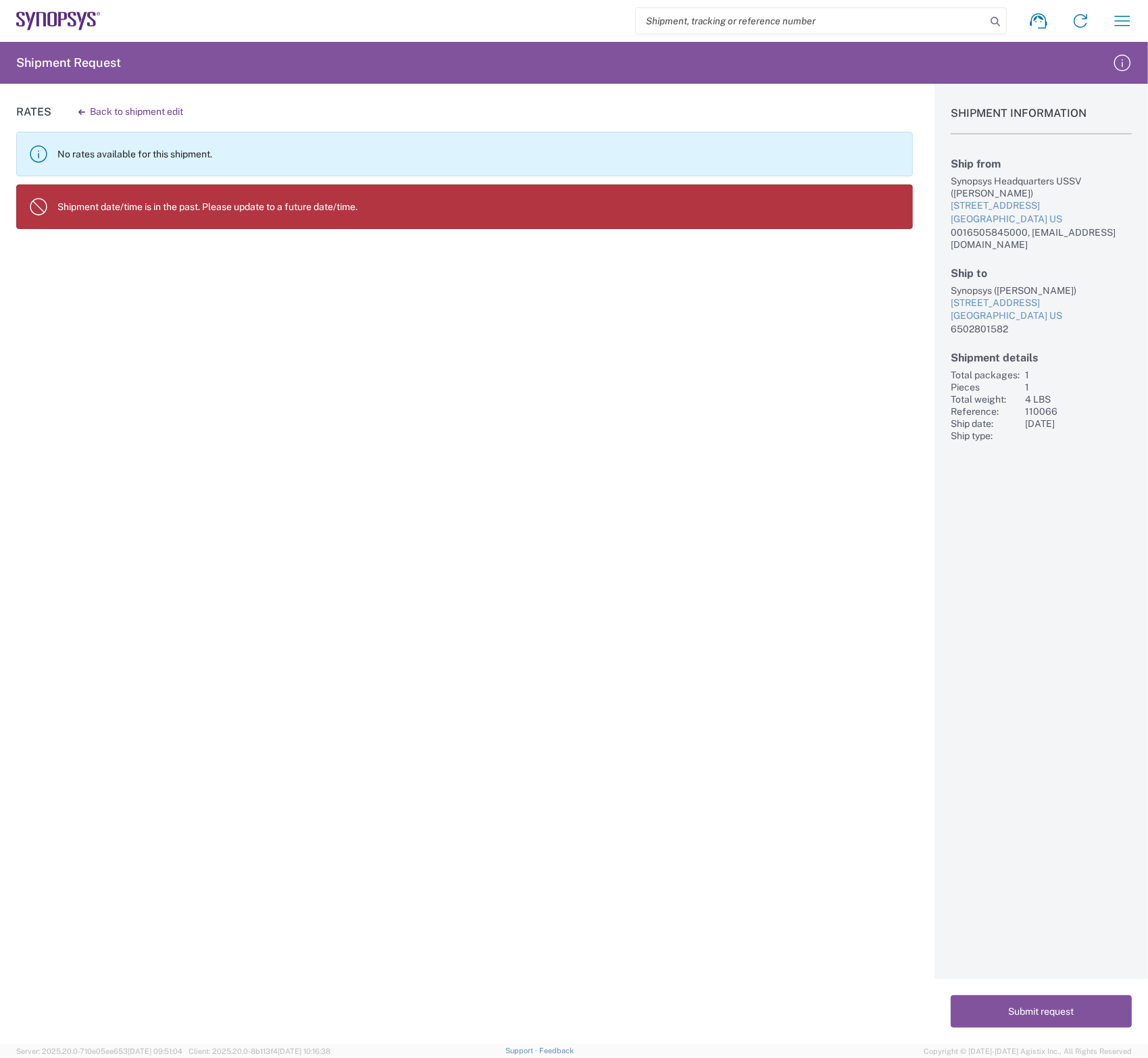
click at [59, 152] on p "No rates available for this shipment." at bounding box center [479, 154] width 844 height 12
click at [62, 197] on agx-banner "Shipment date/time is in the past. Please update to a future date/time." at bounding box center [464, 206] width 897 height 45
click at [106, 201] on p "Shipment date/time is in the past. Please update to a future date/time." at bounding box center [479, 206] width 844 height 12
drag, startPoint x: 106, startPoint y: 201, endPoint x: 252, endPoint y: 207, distance: 146.1
click at [192, 198] on agx-banner "Shipment date/time is in the past. Please update to a future date/time." at bounding box center [464, 206] width 897 height 45
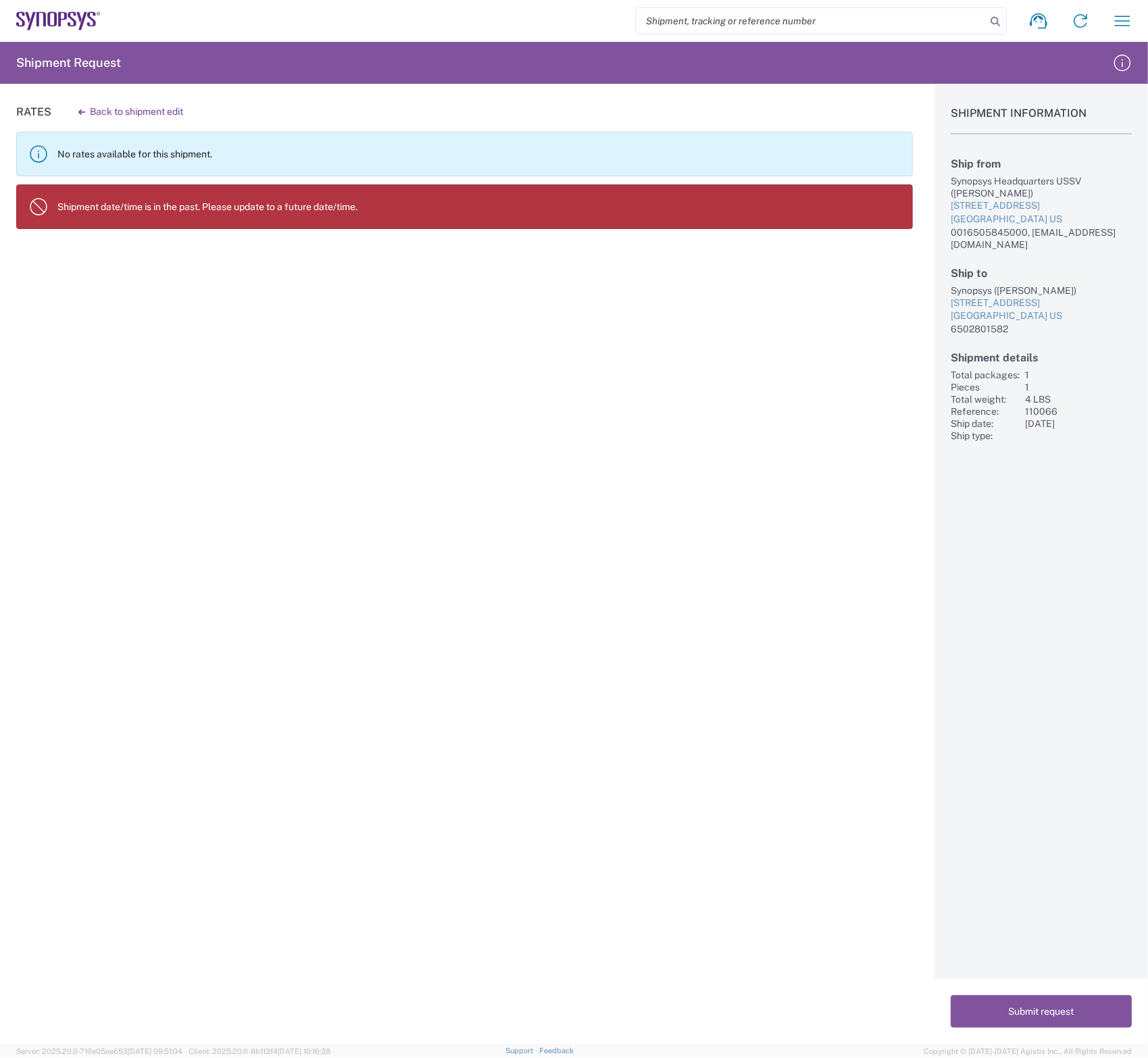
click at [272, 209] on p "Shipment date/time is in the past. Please update to a future date/time." at bounding box center [479, 206] width 844 height 12
click at [100, 113] on button "Back to shipment edit" at bounding box center [130, 112] width 126 height 24
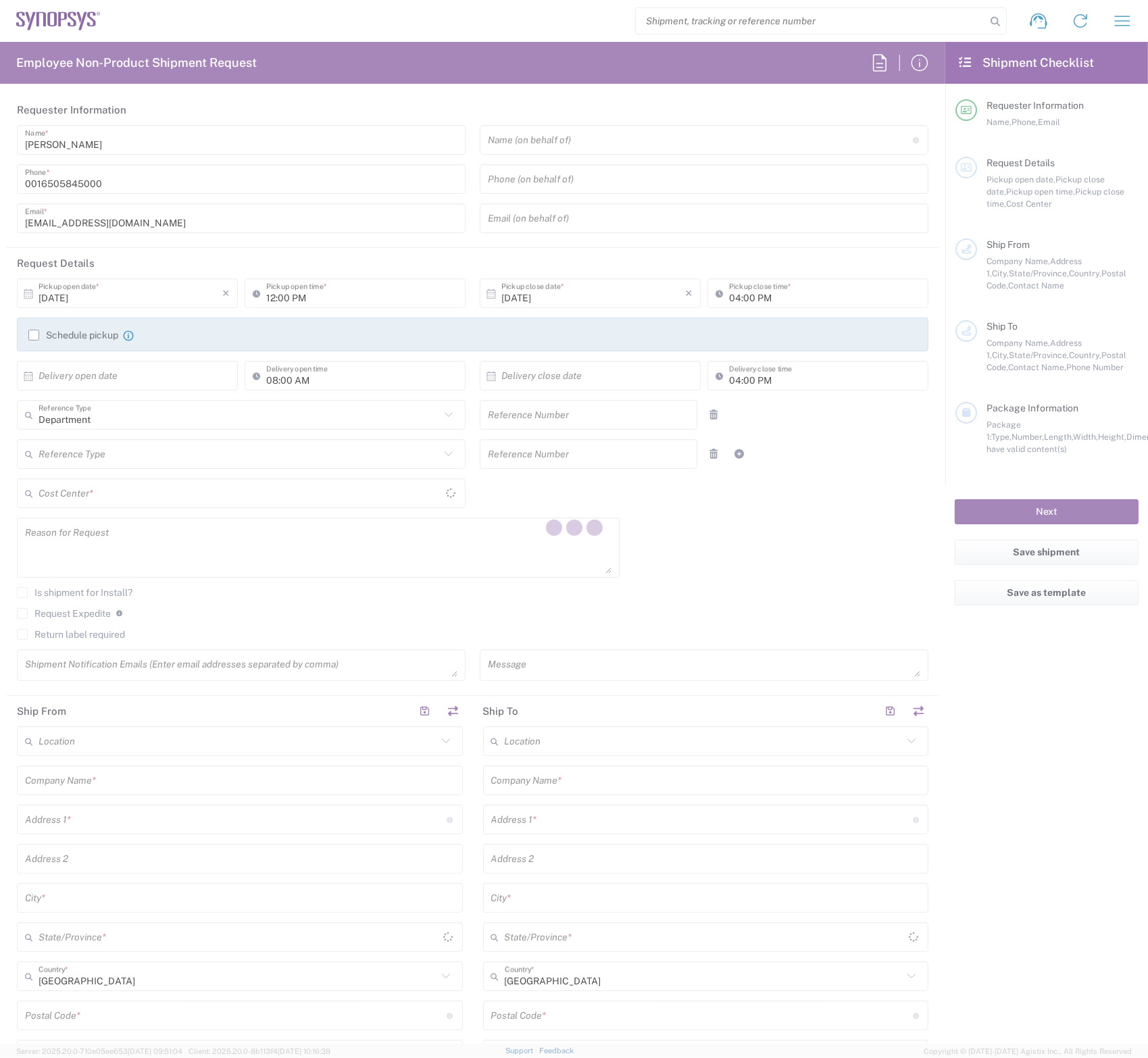
type input "11:00 AM"
type input "110066"
type textarea "[EMAIL_ADDRESS][DOMAIN_NAME]"
type input "Headquarters USSV"
type input "Synopsys Headquarters USSV"
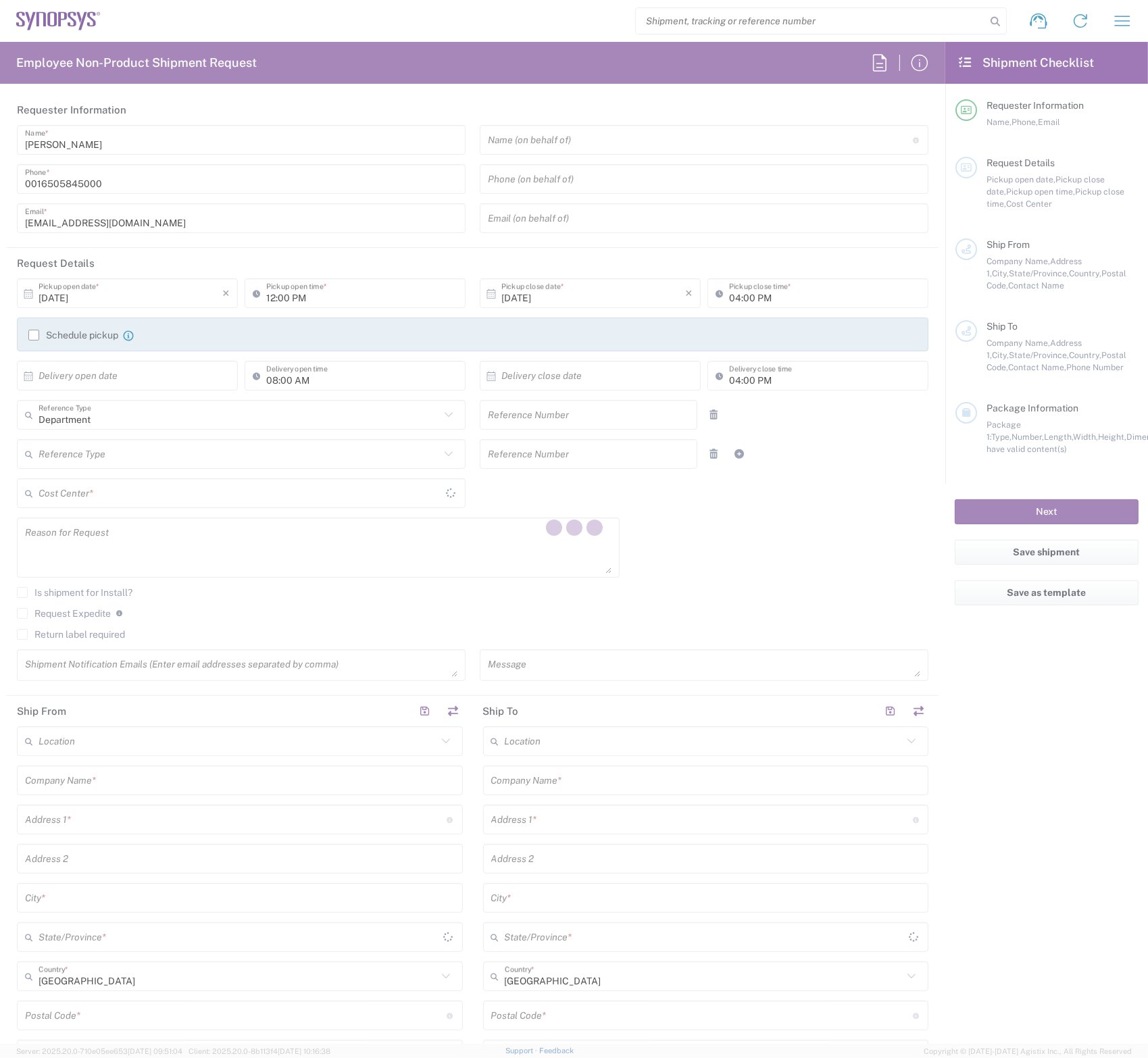
type input "[STREET_ADDRESS]"
type input "Sunnyvale"
type input "94085"
type input "[PERSON_NAME]"
type input "0016505845000"
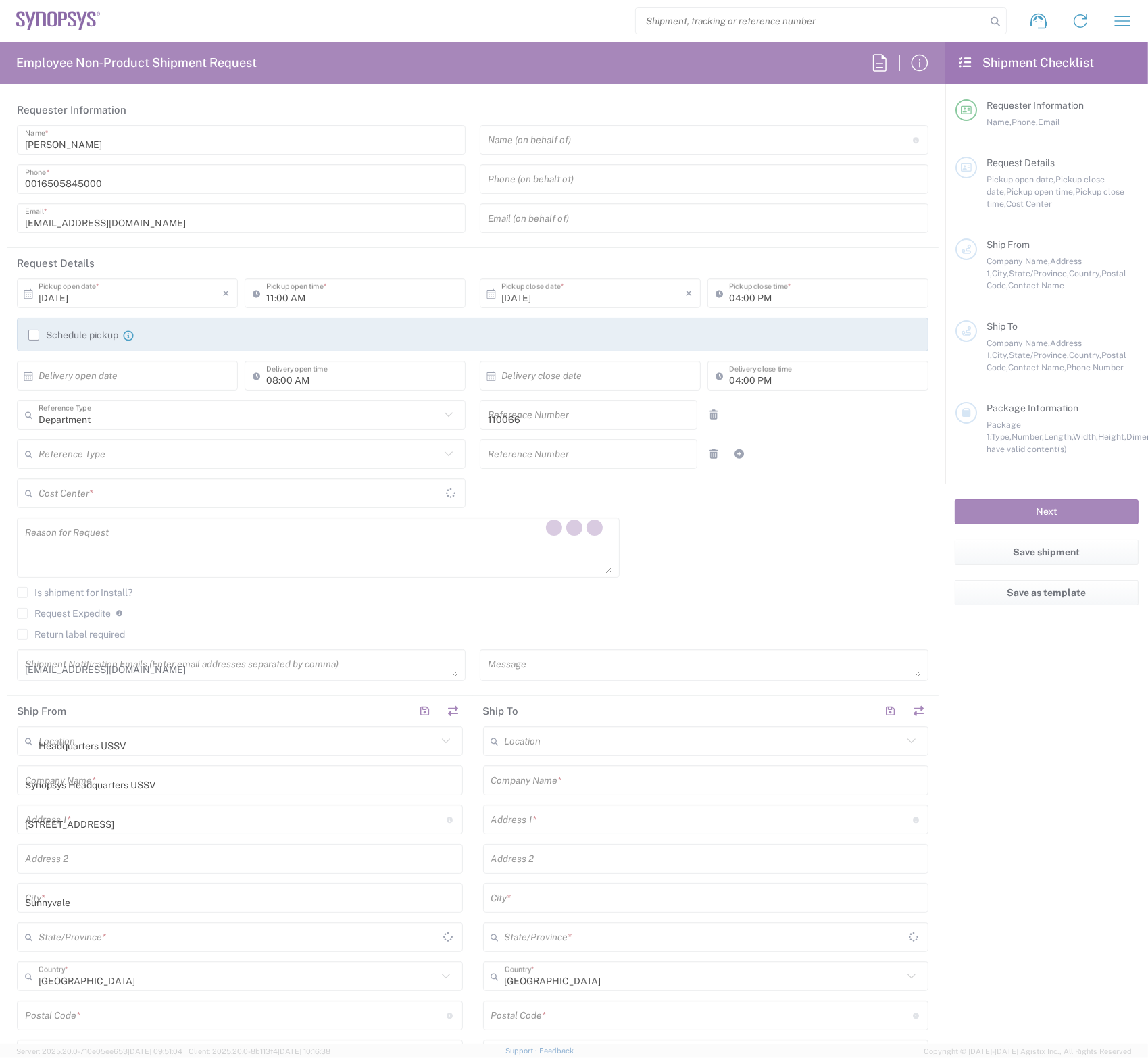
type input "[EMAIL_ADDRESS][DOMAIN_NAME]"
type input "Synopsys"
type input "[STREET_ADDRESS]"
type input "Saint Cloud"
type input "[US_STATE]"
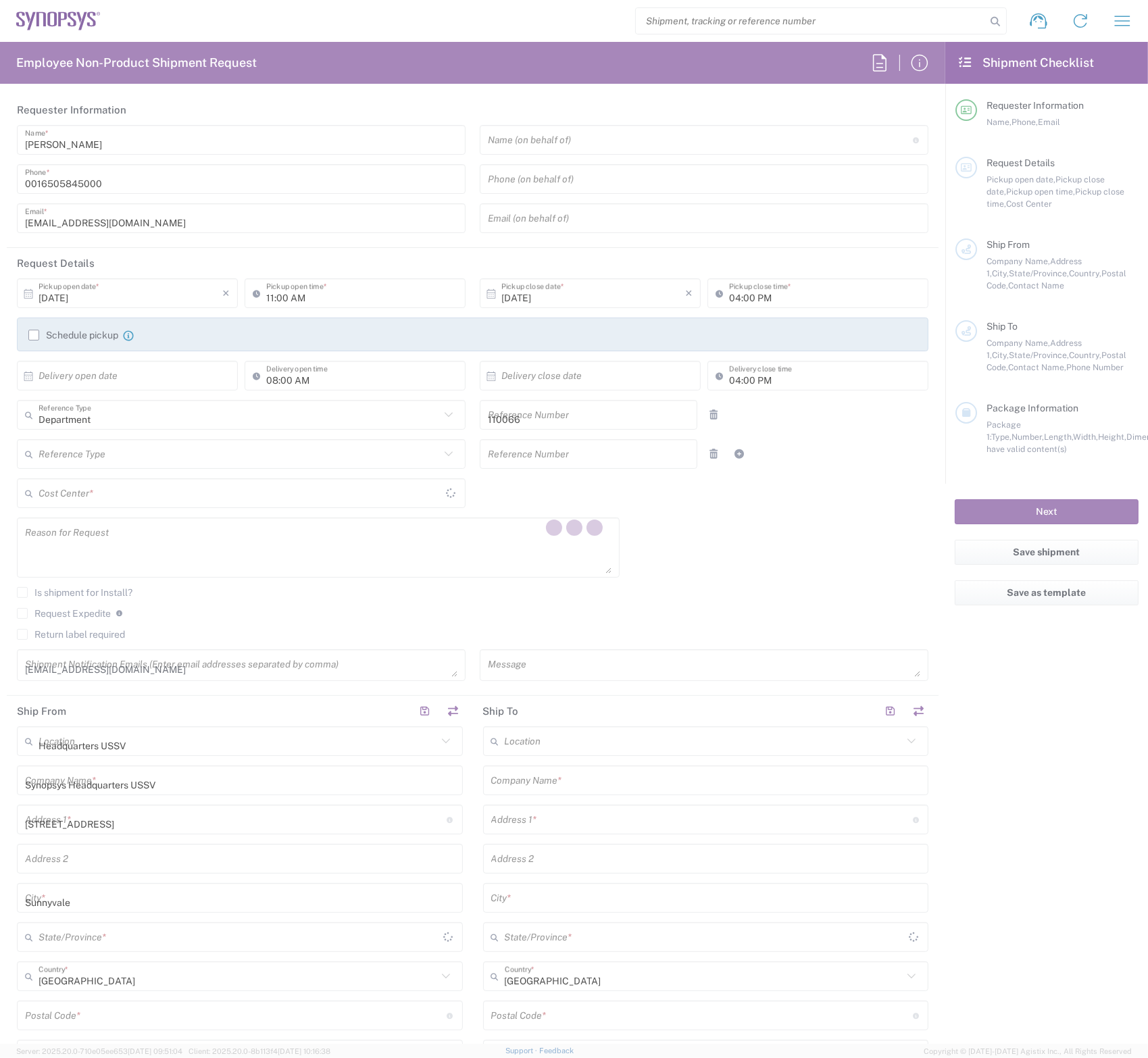
type input "34772"
type input "[PERSON_NAME]"
type input "6502801582"
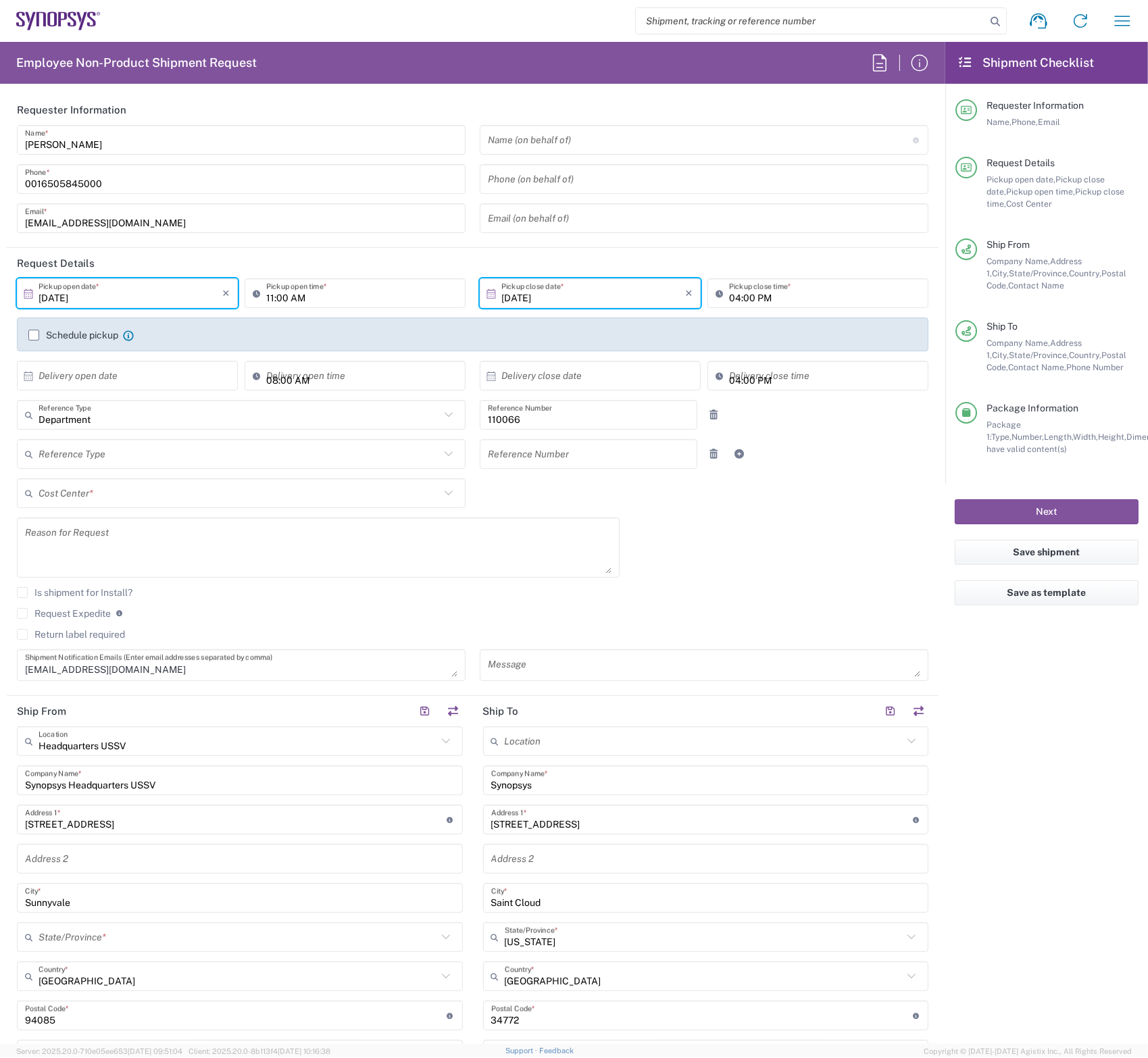
type input "[US_STATE]"
type input "US01, CIO, IT, ESS2 110066"
type input "Cardboard Box(es)"
click at [223, 290] on icon "×" at bounding box center [226, 294] width 7 height 22
click at [187, 294] on input "text" at bounding box center [130, 294] width 184 height 24
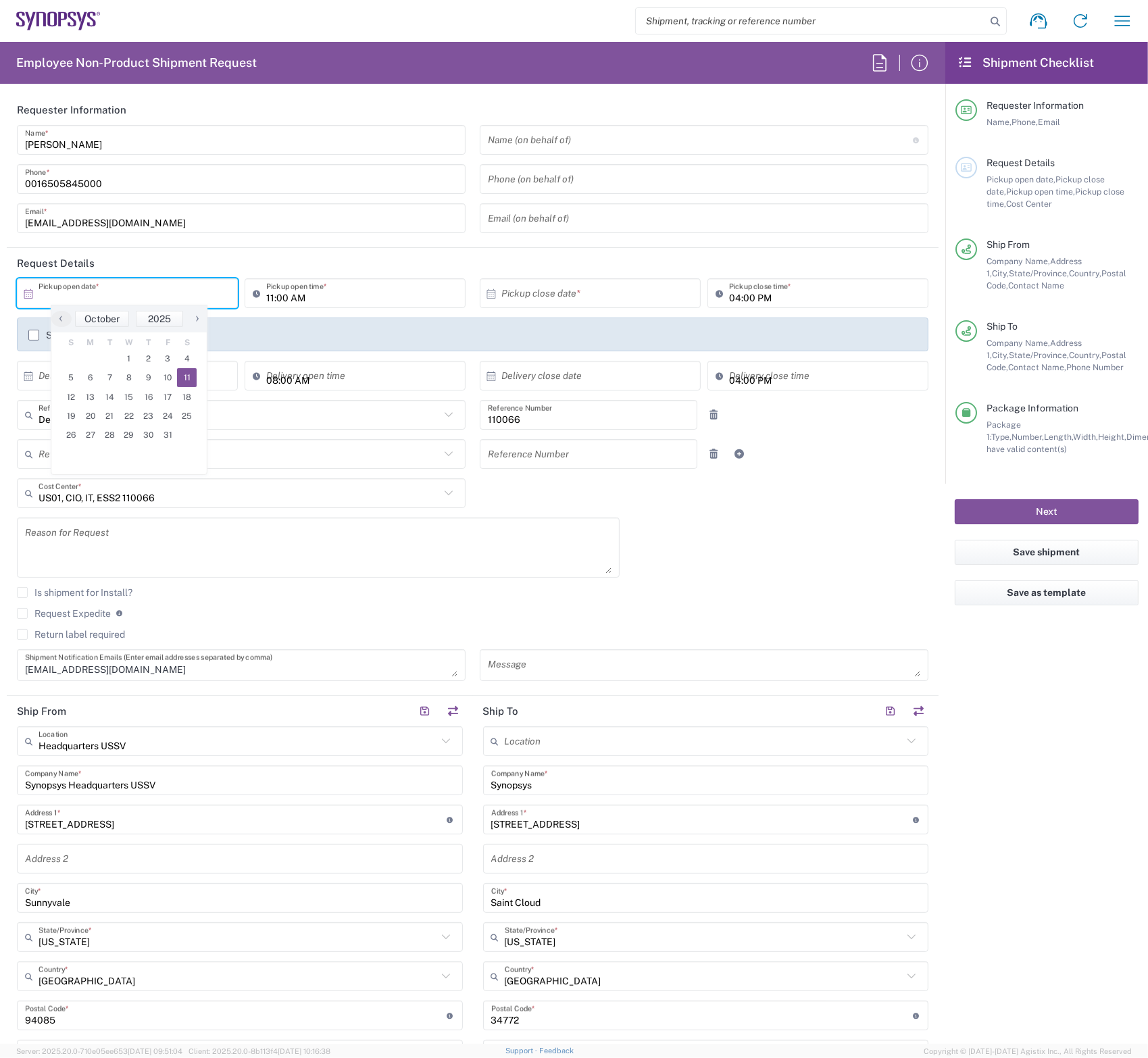
click at [189, 375] on span "11" at bounding box center [187, 377] width 20 height 19
type input "[DATE]"
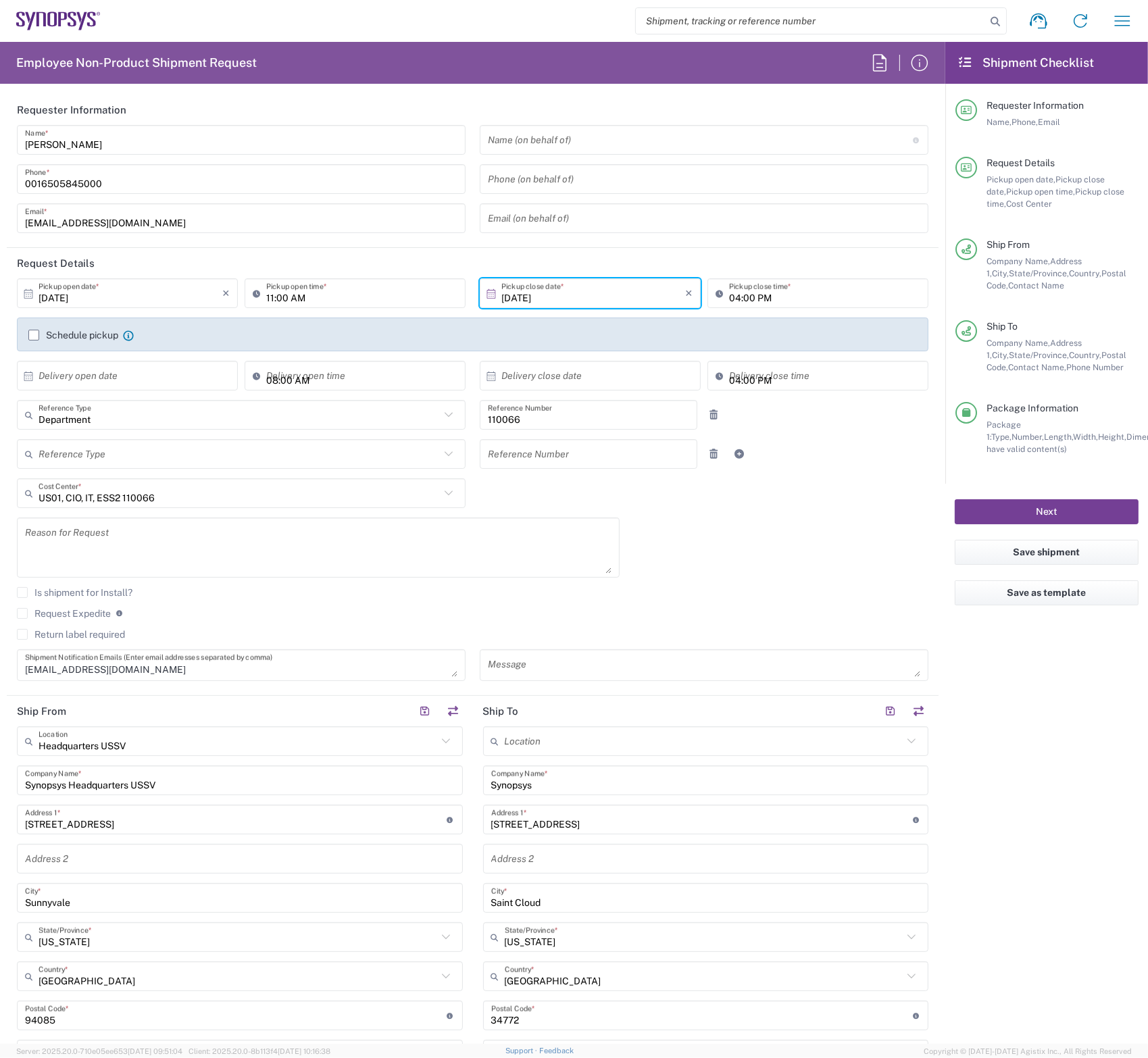
click at [1052, 511] on button "Next" at bounding box center [1046, 512] width 184 height 25
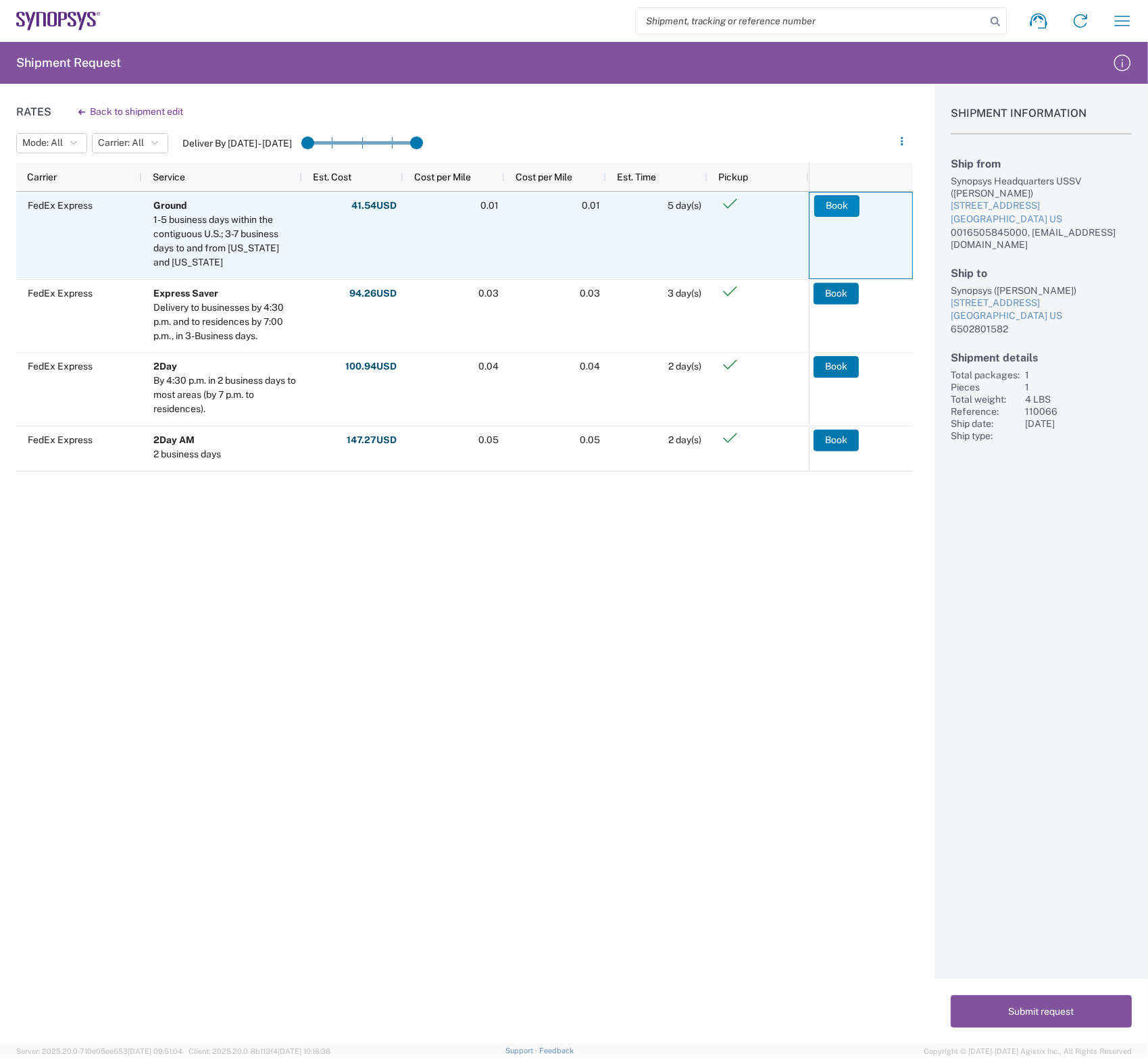
click at [846, 206] on button "Book" at bounding box center [837, 206] width 45 height 22
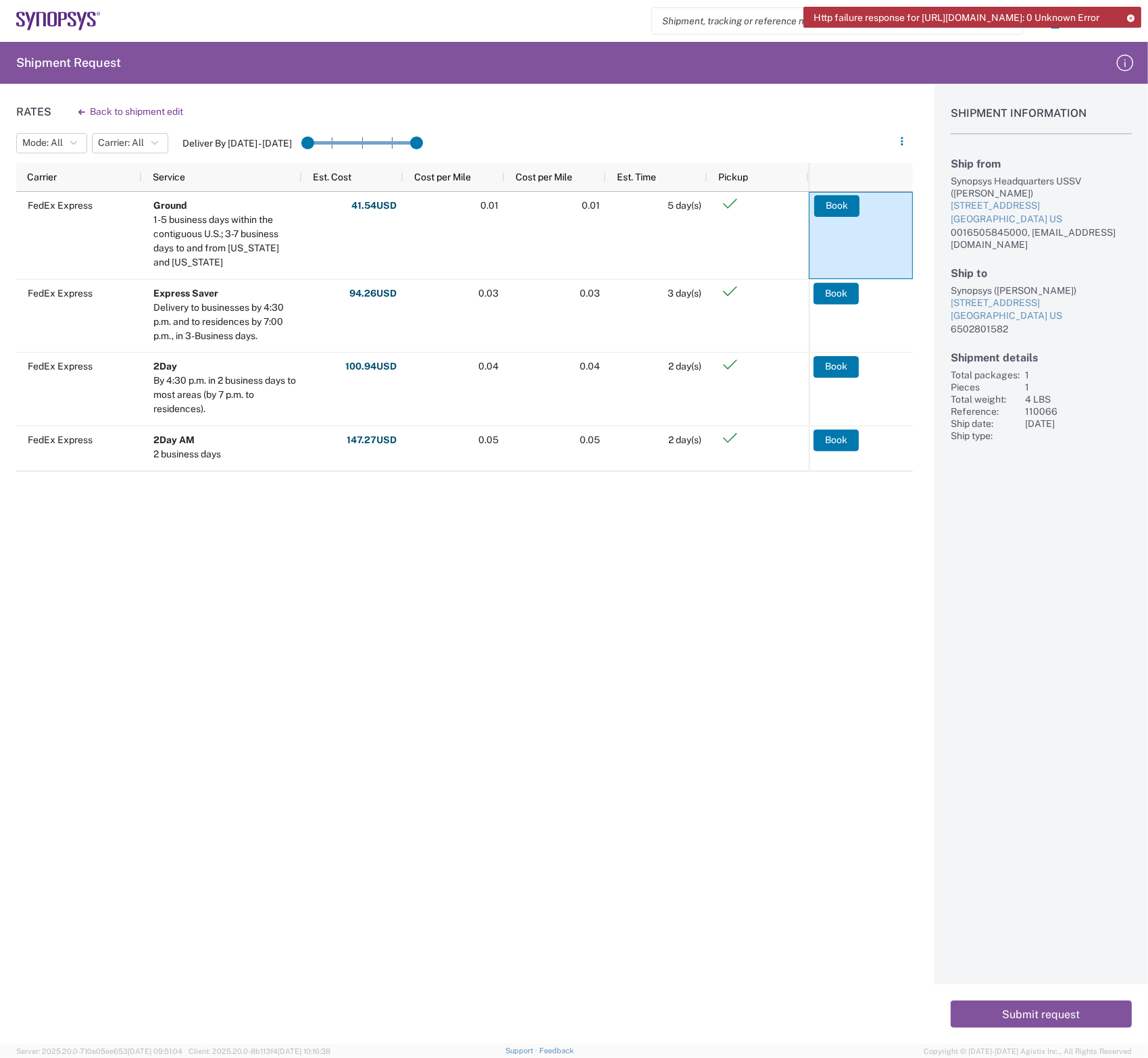
drag, startPoint x: 907, startPoint y: 41, endPoint x: 811, endPoint y: 16, distance: 99.2
click at [811, 16] on div "Http failure response for [URL][DOMAIN_NAME]: 0 Unknown Error" at bounding box center [973, 16] width 338 height 21
copy span "Http failure response for [URL][DOMAIN_NAME]: 0 Unknown Error"
click at [560, 728] on div "Rates Back to shipment edit Mode: All All SMAL Carrier: All All FedEx Express D…" at bounding box center [456, 564] width 913 height 960
click at [489, 680] on div "Rates Back to shipment edit Mode: All All SMAL Carrier: All All FedEx Express D…" at bounding box center [456, 564] width 913 height 960
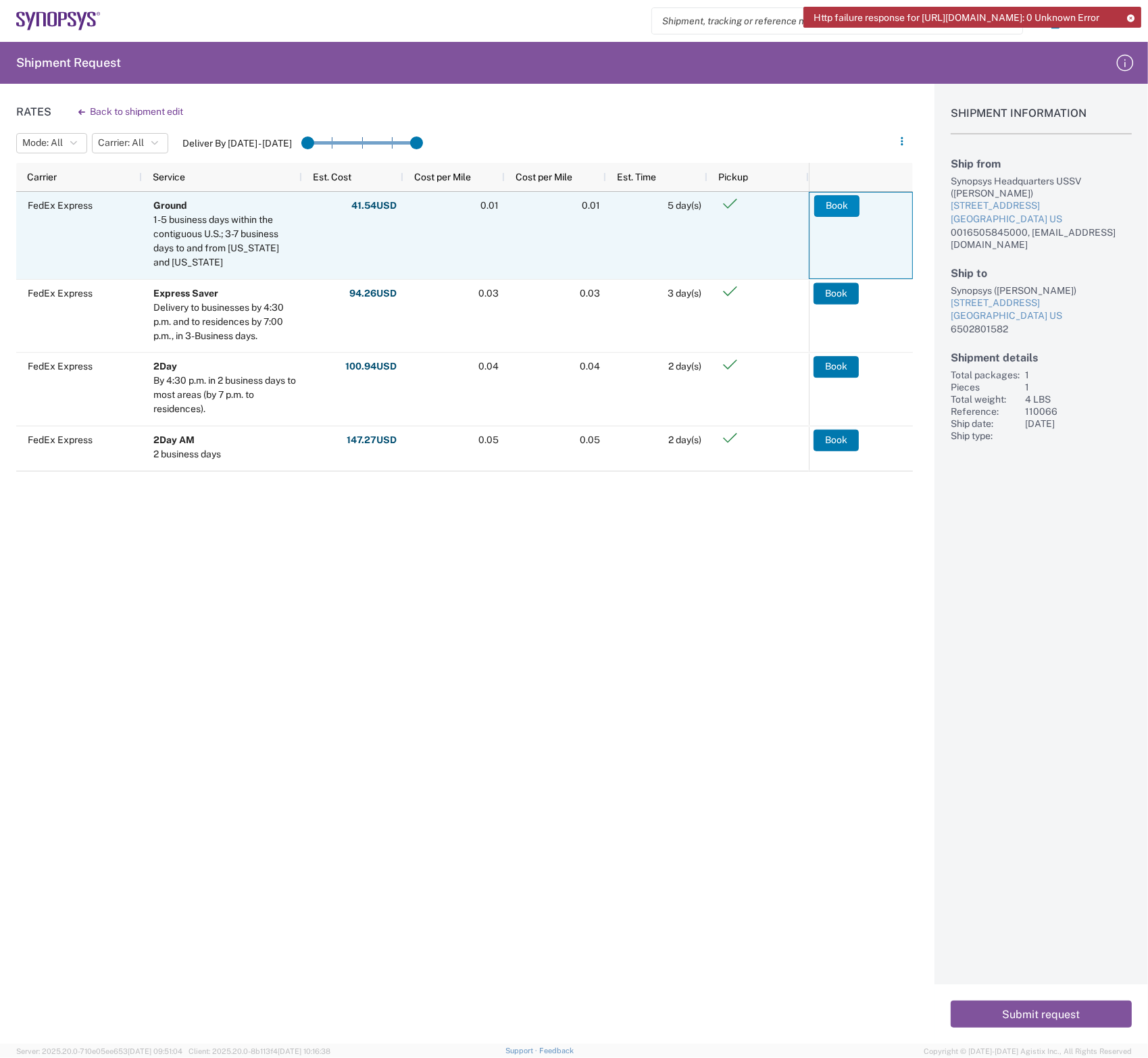
click at [844, 206] on button "Book" at bounding box center [837, 206] width 45 height 22
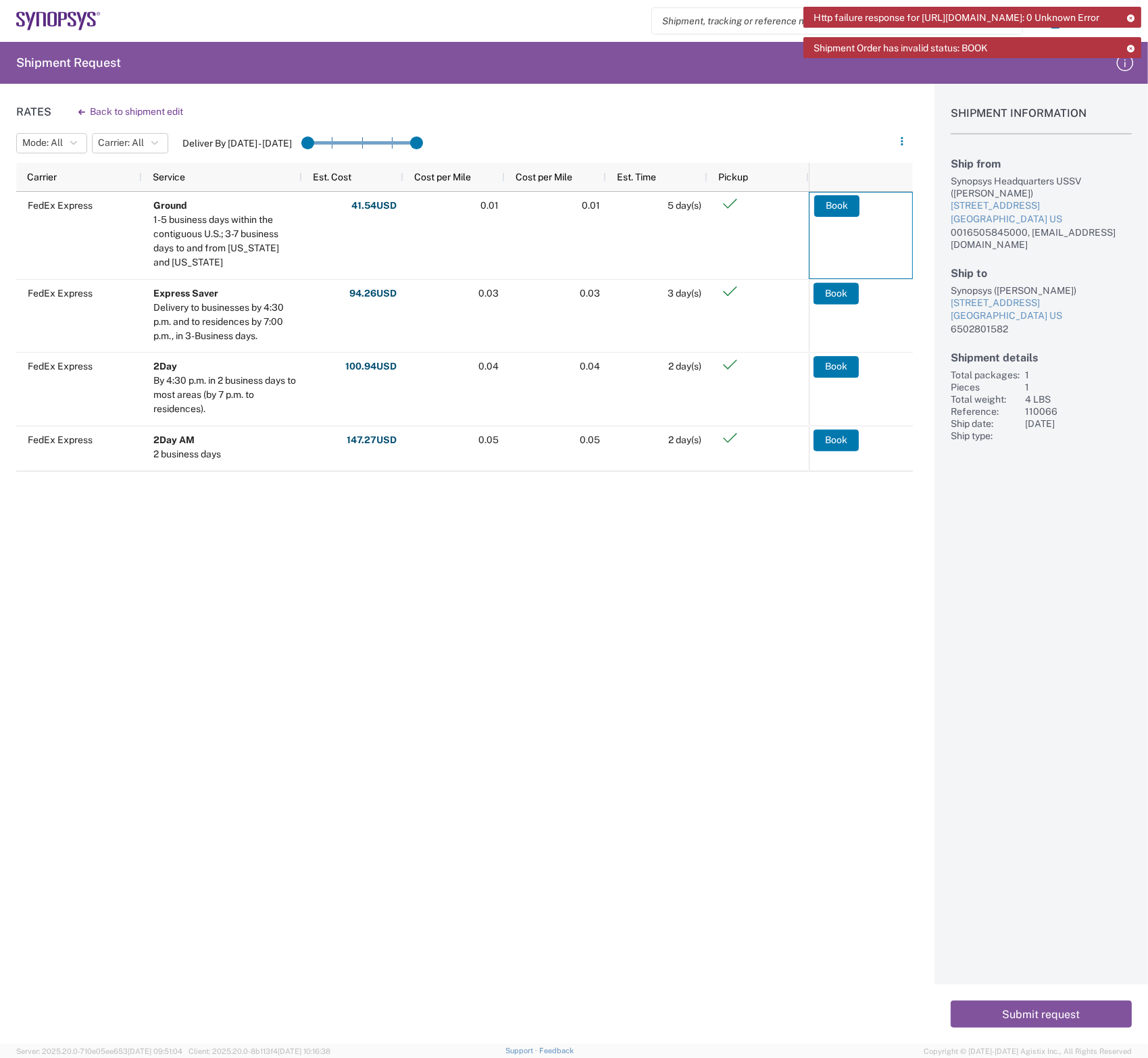
click at [1135, 16] on icon at bounding box center [1131, 18] width 9 height 7
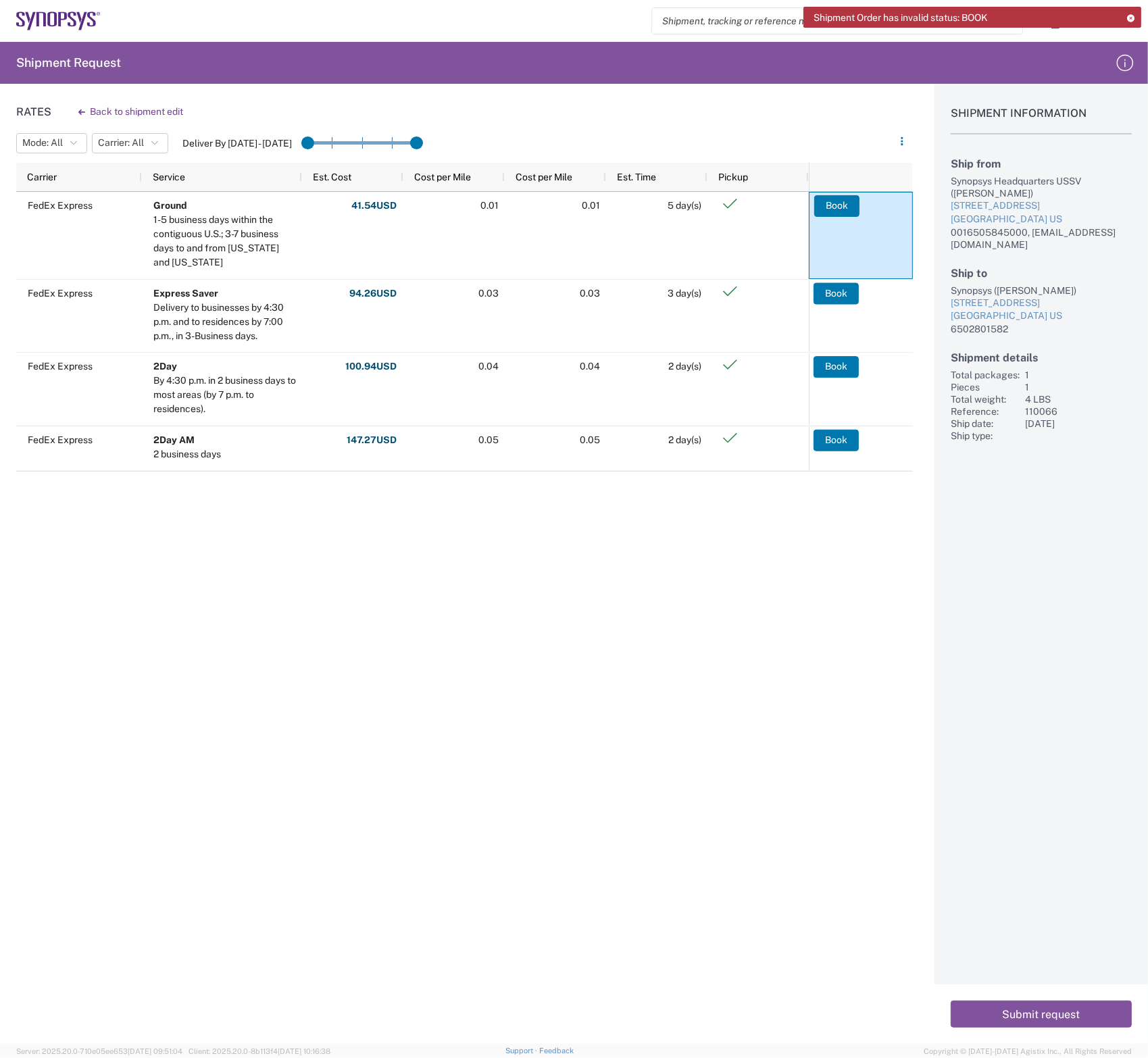
click at [1135, 17] on icon at bounding box center [1131, 18] width 9 height 7
click at [130, 114] on button "Back to shipment edit" at bounding box center [130, 112] width 126 height 24
click at [1129, 15] on icon at bounding box center [1131, 18] width 9 height 7
click at [155, 111] on button "Back to shipment edit" at bounding box center [130, 112] width 126 height 24
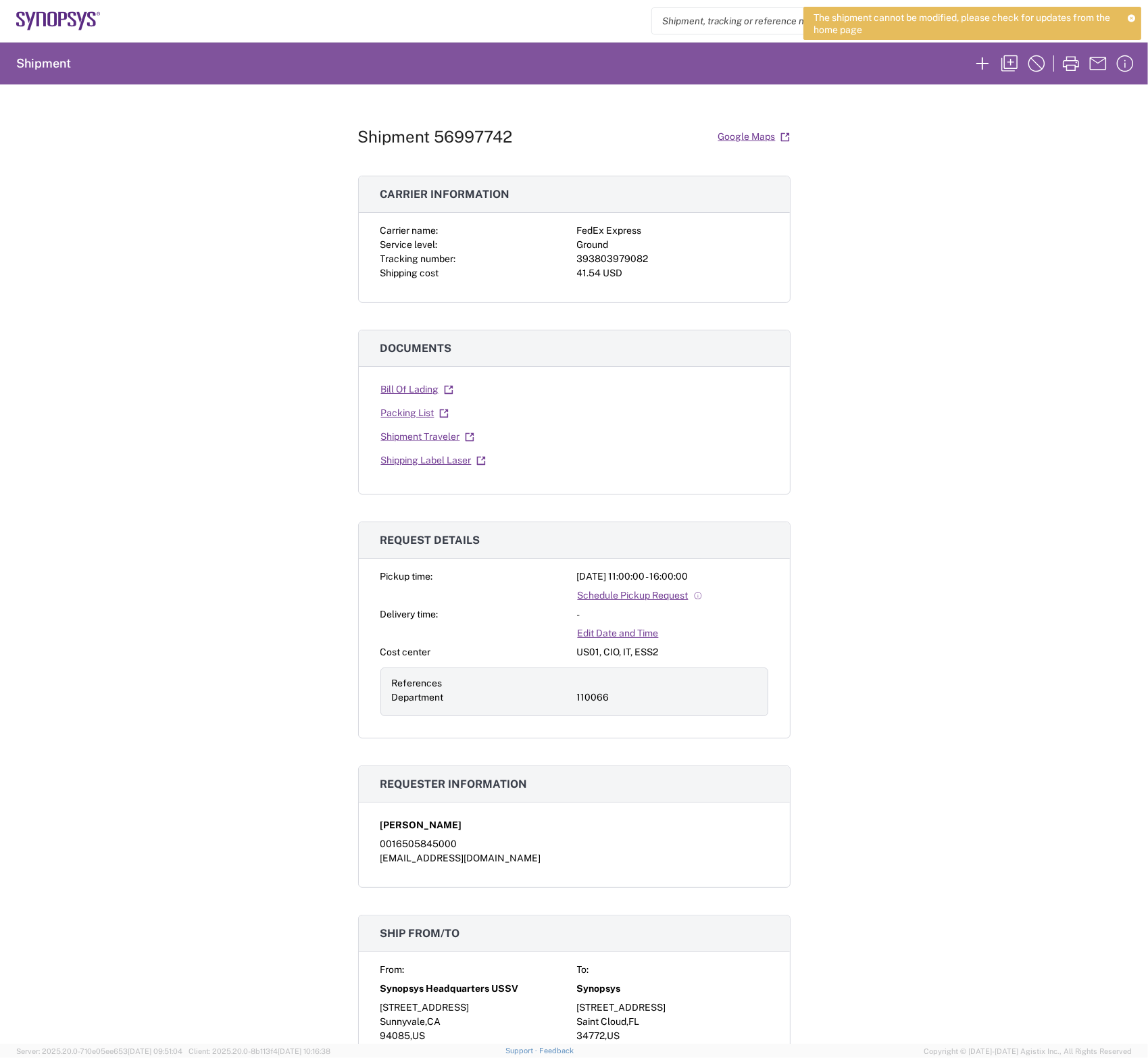
click at [452, 140] on h1 "Shipment 56997742" at bounding box center [435, 137] width 155 height 20
copy div "Shipment 56997742 Google Maps"
click at [352, 310] on div "Shipment 56997742 Google Maps Carrier information Carrier name: FedEx Express S…" at bounding box center [574, 564] width 1148 height 960
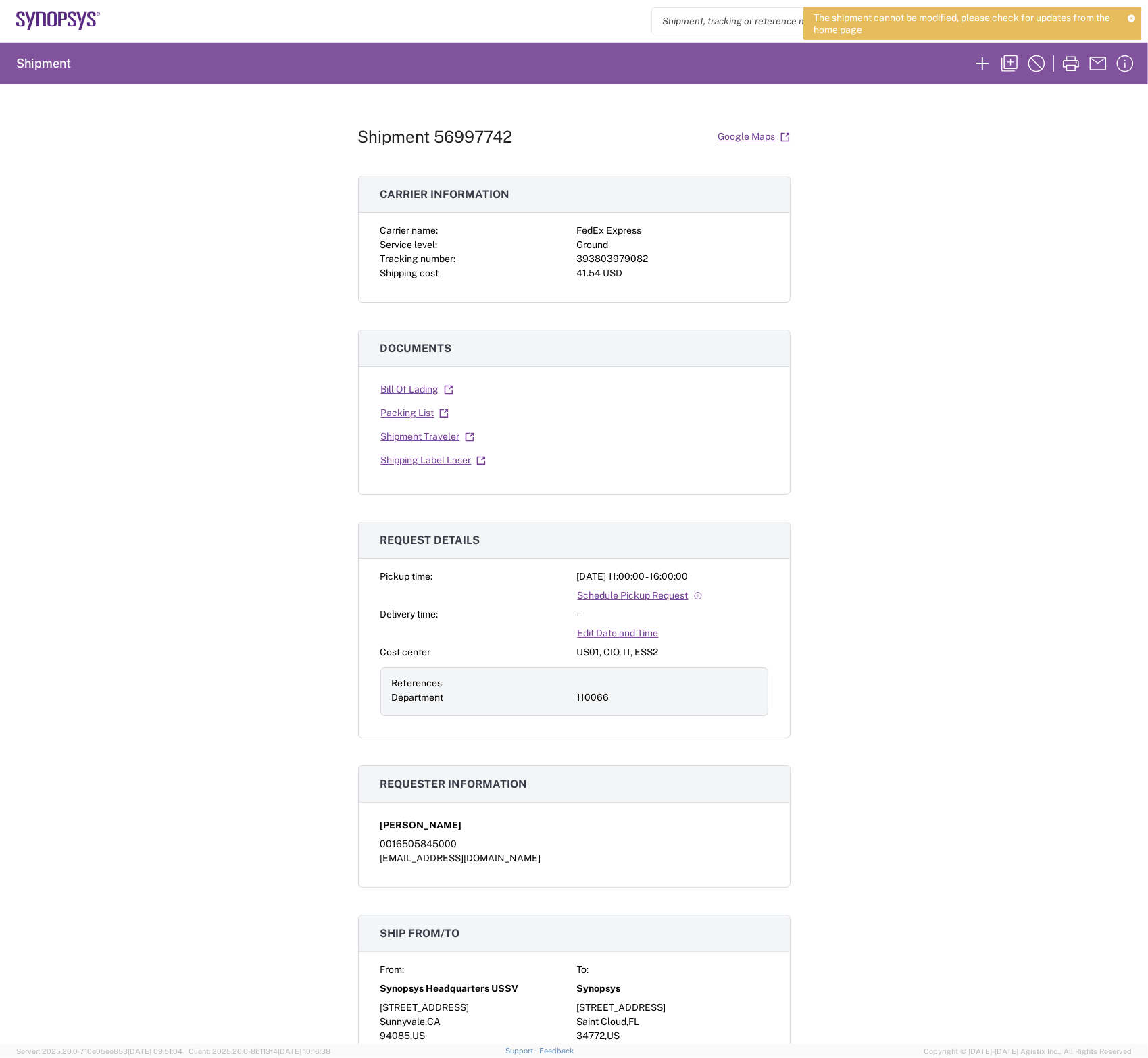
click at [1131, 16] on icon at bounding box center [1132, 18] width 8 height 7
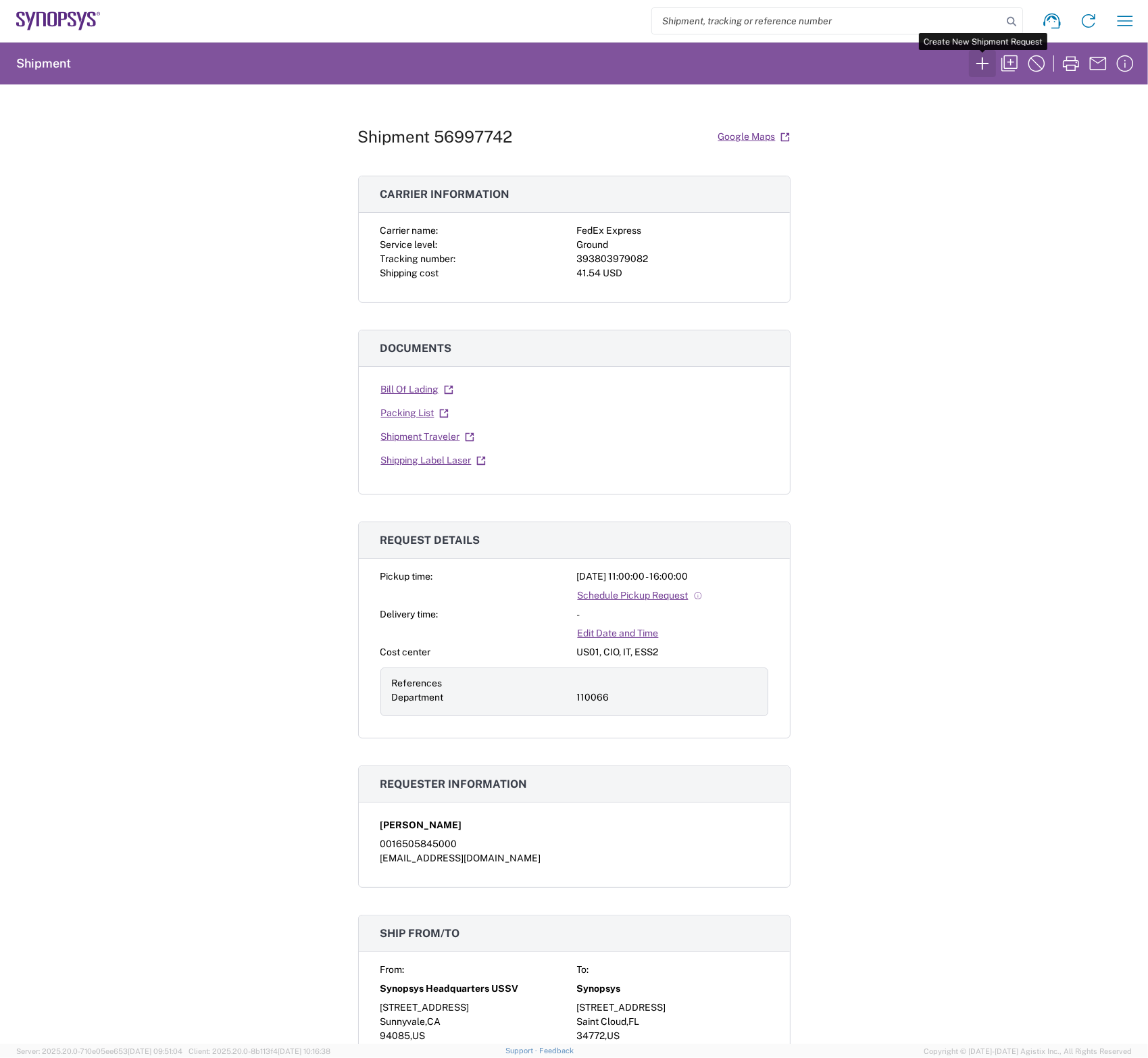
click at [983, 63] on icon "button" at bounding box center [982, 63] width 12 height 12
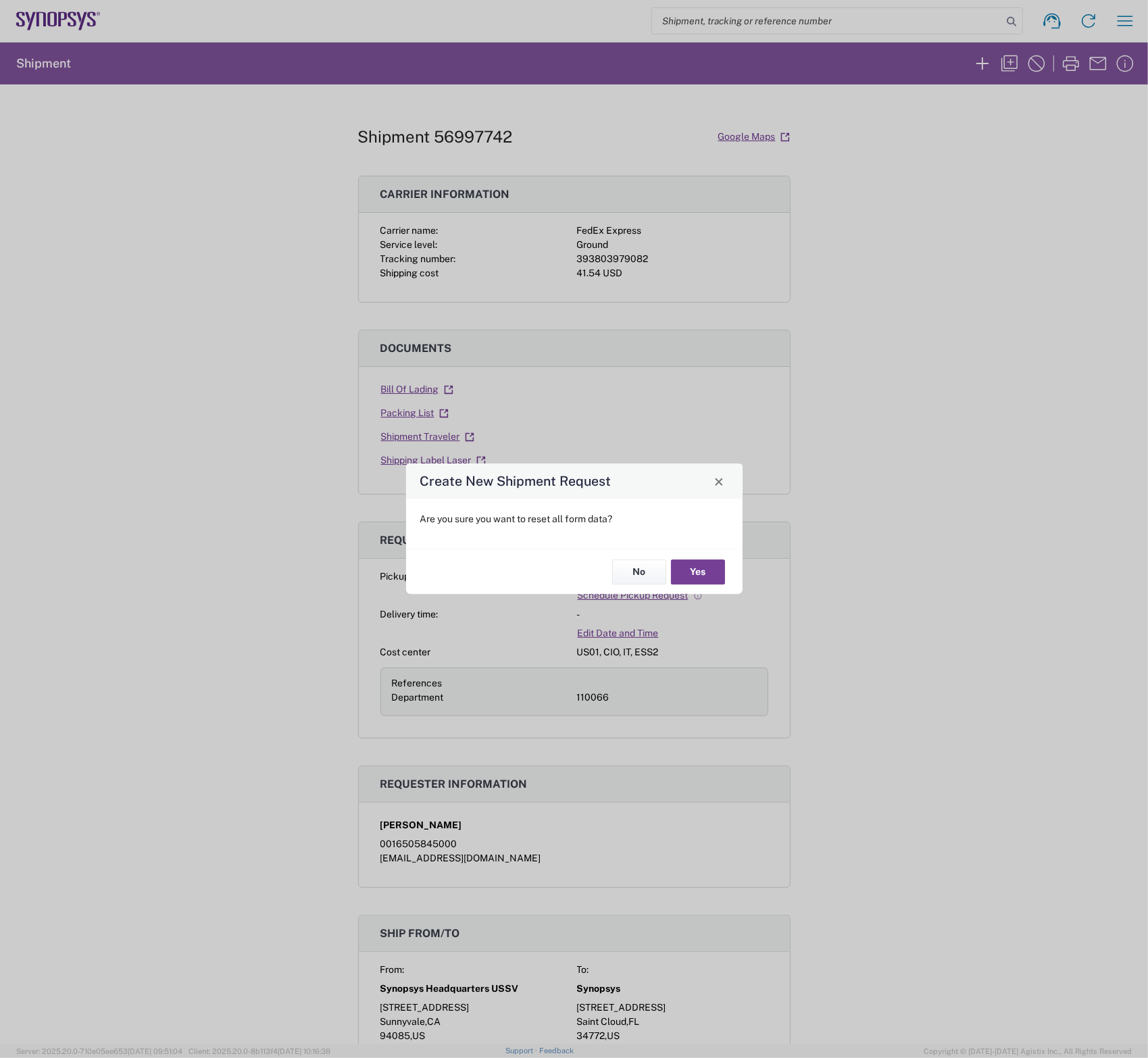
click at [707, 567] on button "Yes" at bounding box center [697, 573] width 54 height 25
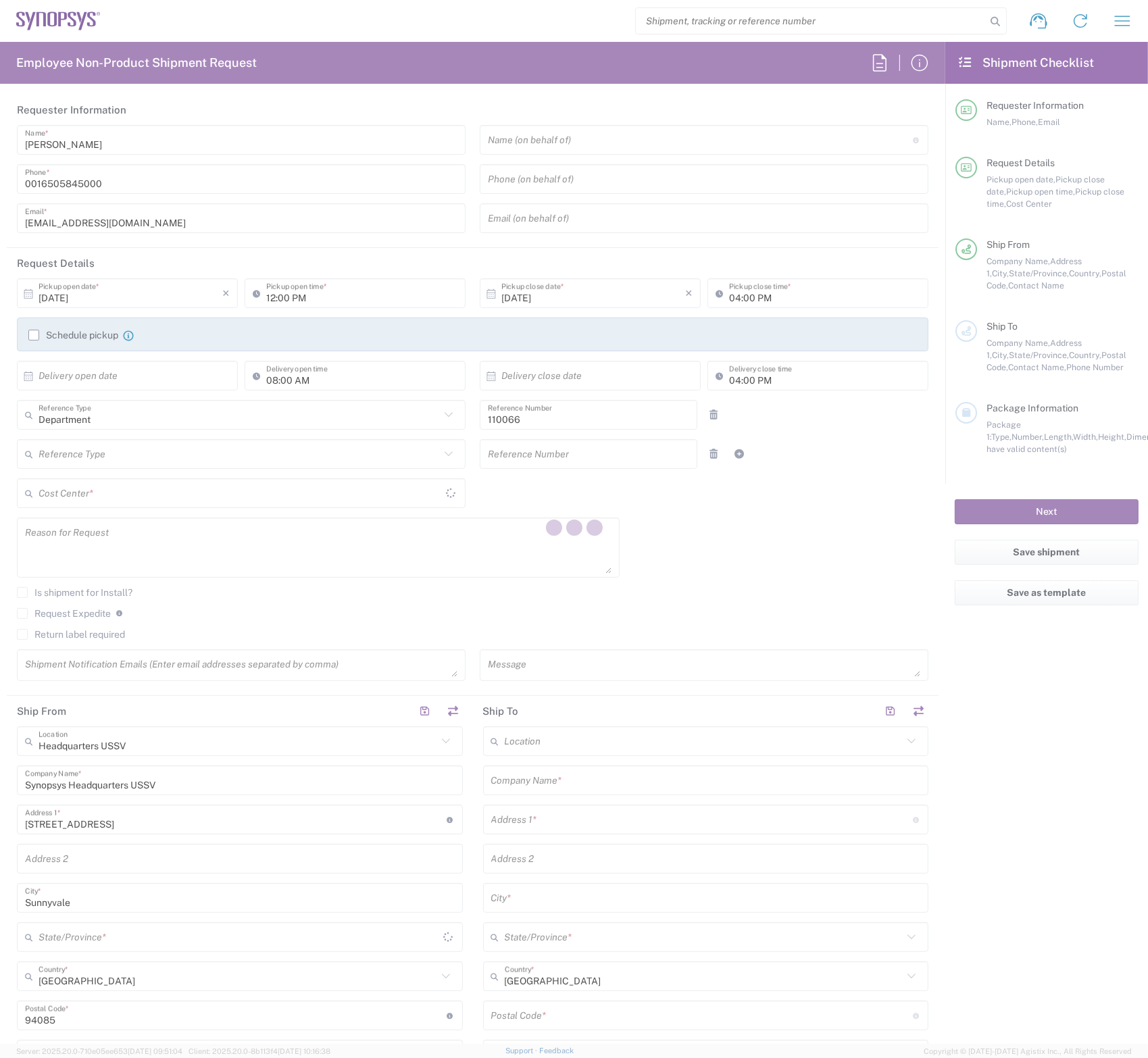
type input "US01, CIO, IT, ESS2 110066"
type input "[US_STATE]"
